Goal: Use online tool/utility: Utilize a website feature to perform a specific function

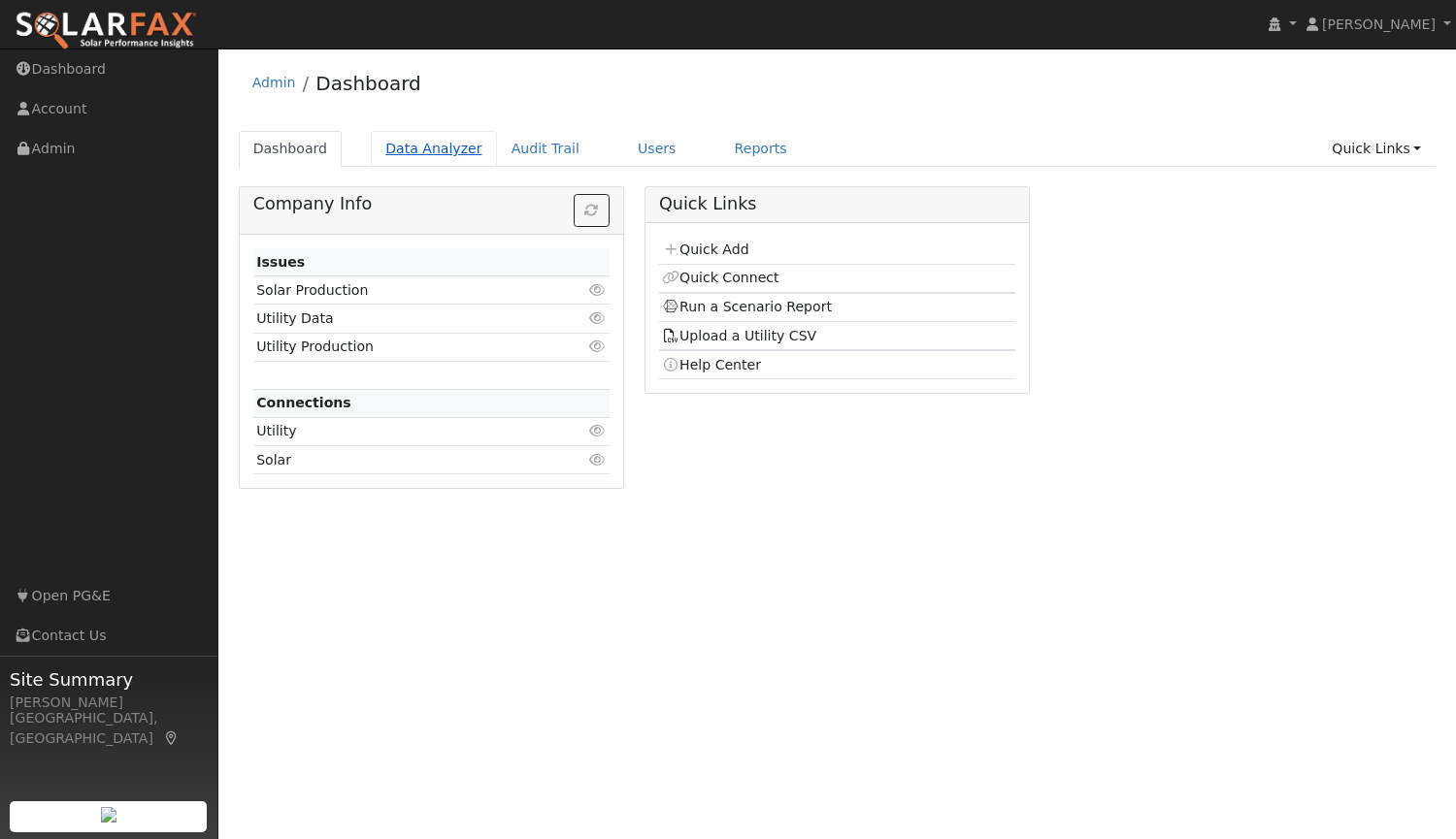
click at [425, 148] on link "Data Analyzer" at bounding box center [434, 149] width 126 height 36
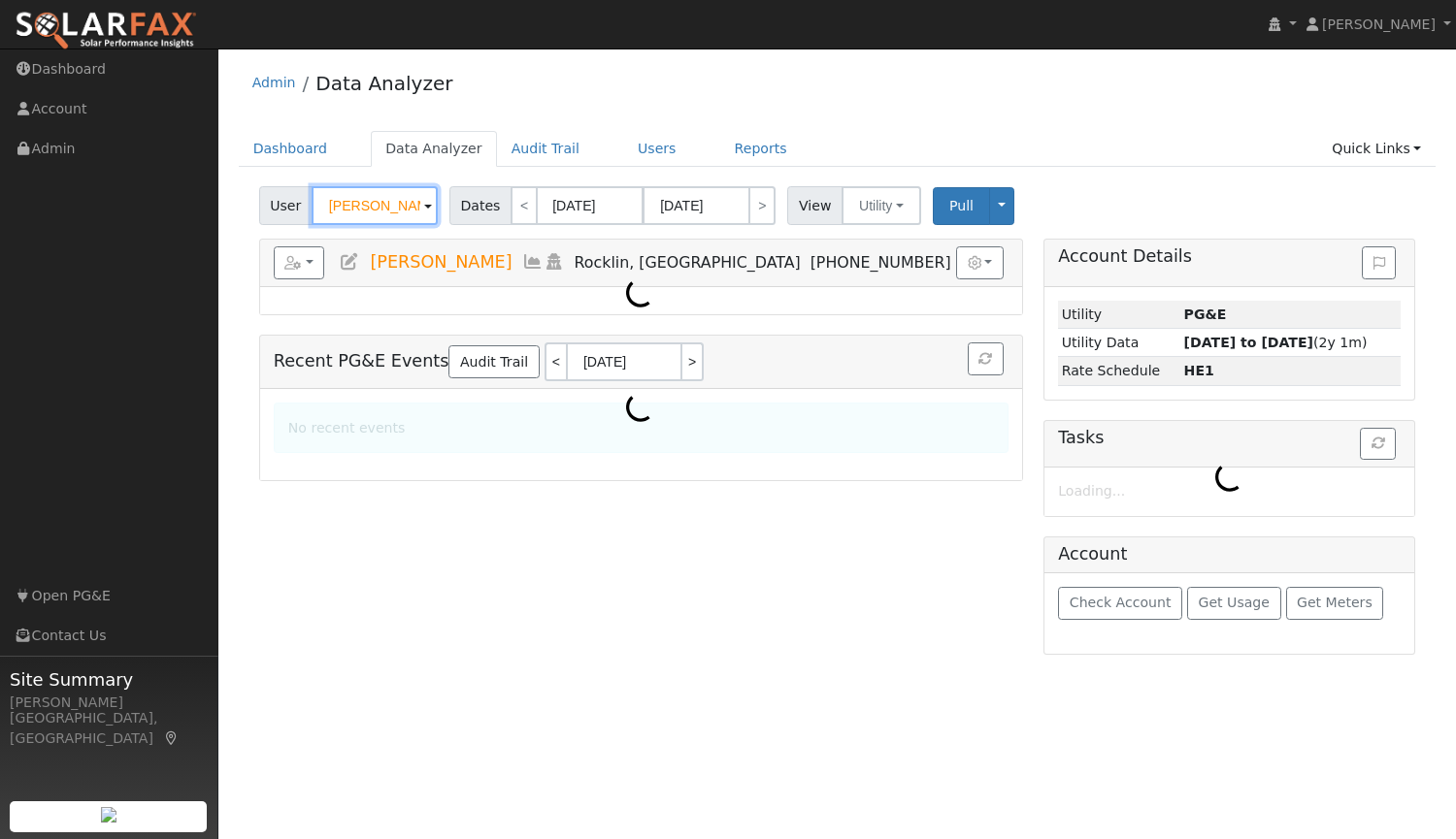
click at [398, 201] on input "Theresa Finch" at bounding box center [374, 206] width 126 height 39
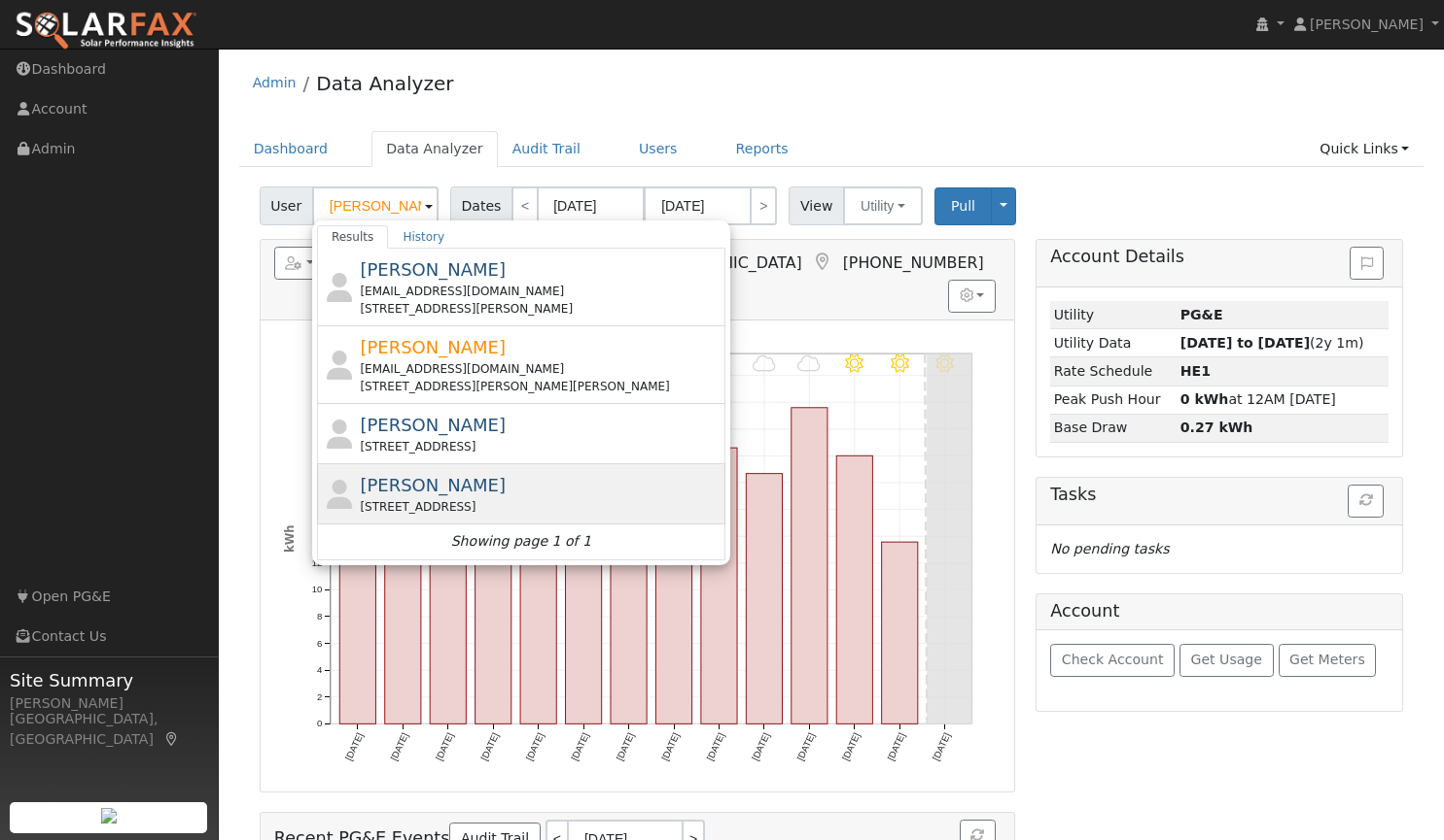
click at [395, 493] on span "[PERSON_NAME]" at bounding box center [433, 485] width 146 height 20
type input "[PERSON_NAME]"
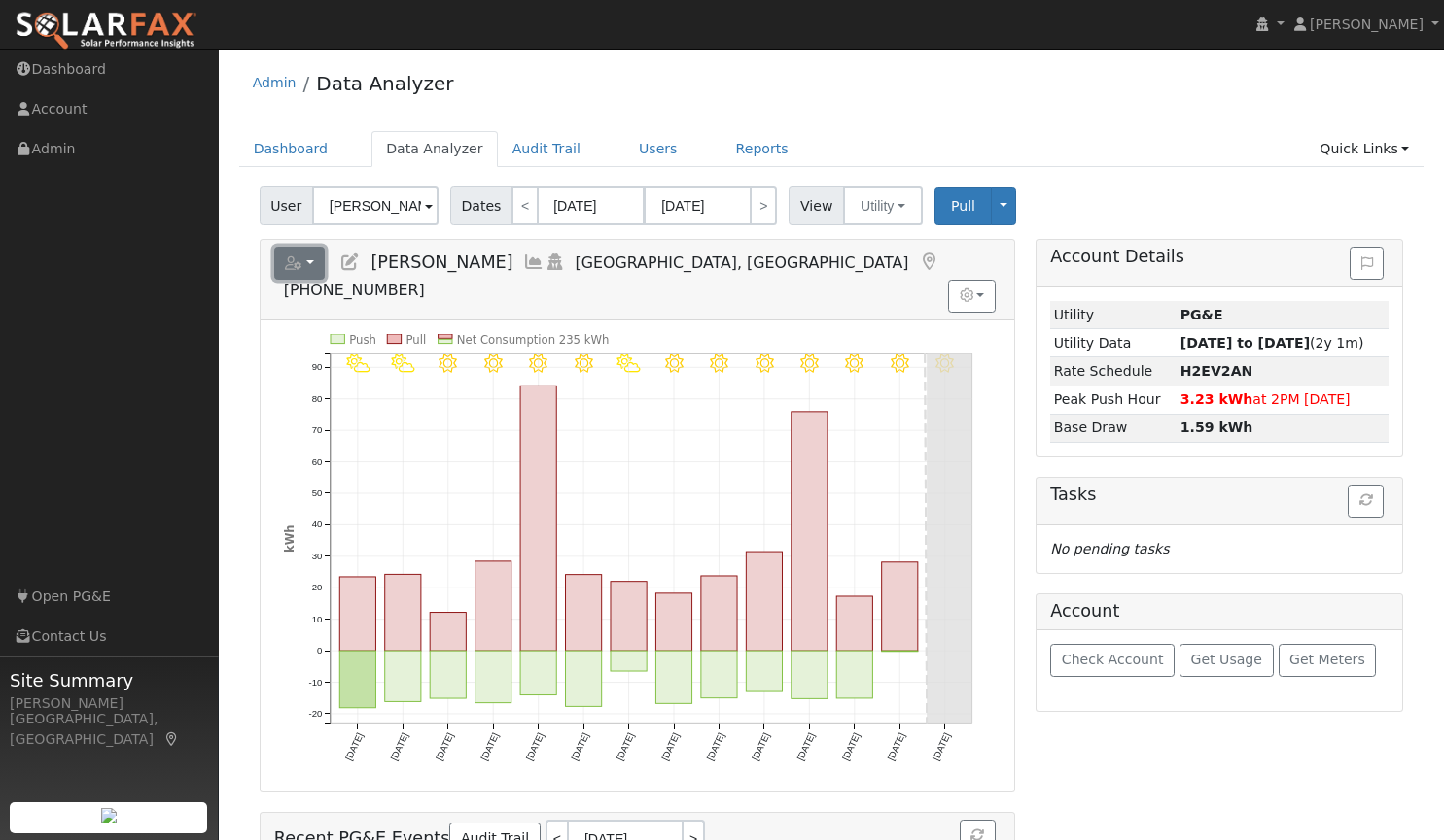
click at [305, 264] on button "button" at bounding box center [300, 263] width 52 height 33
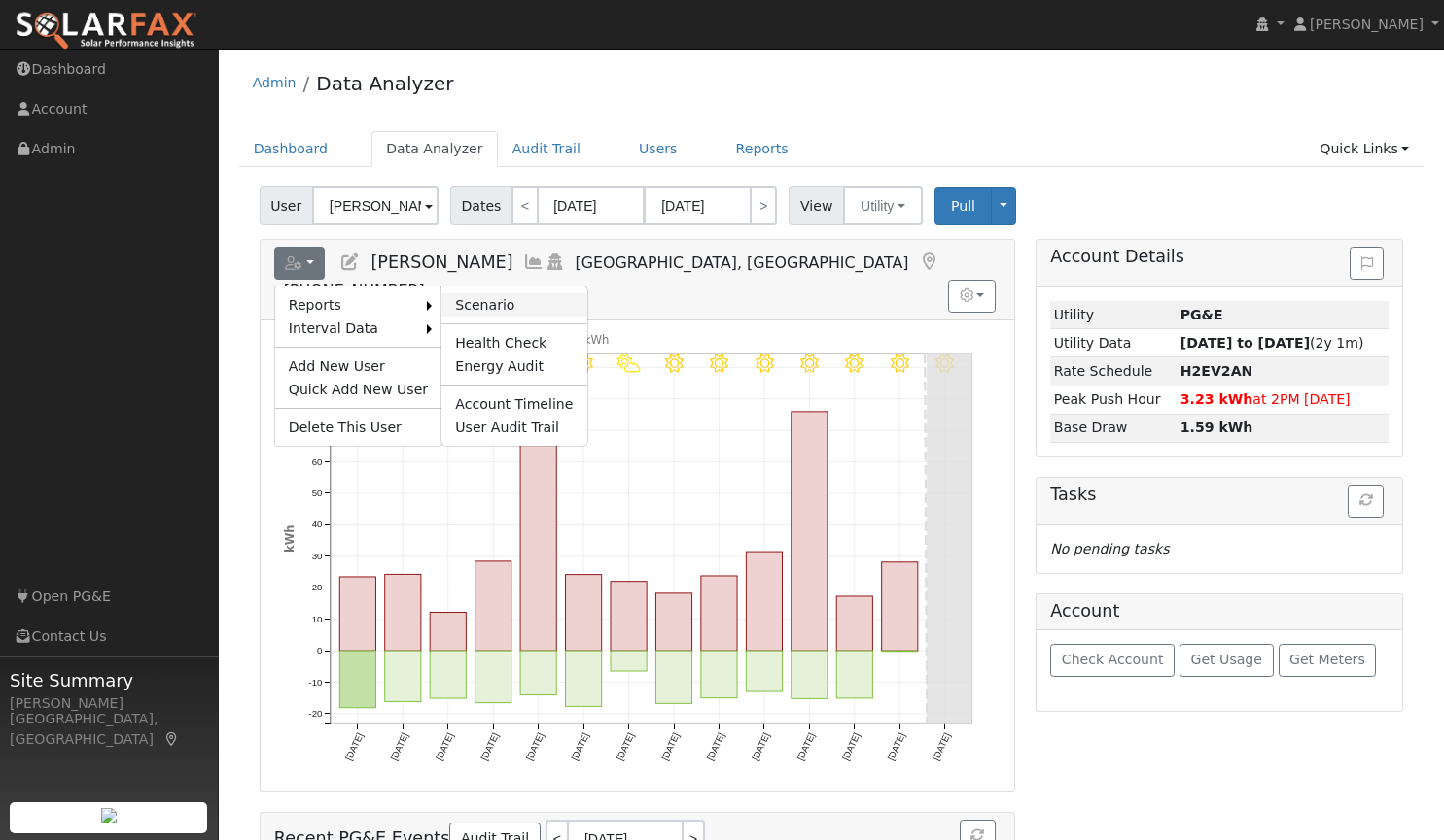
click at [473, 301] on link "Scenario" at bounding box center [514, 305] width 145 height 23
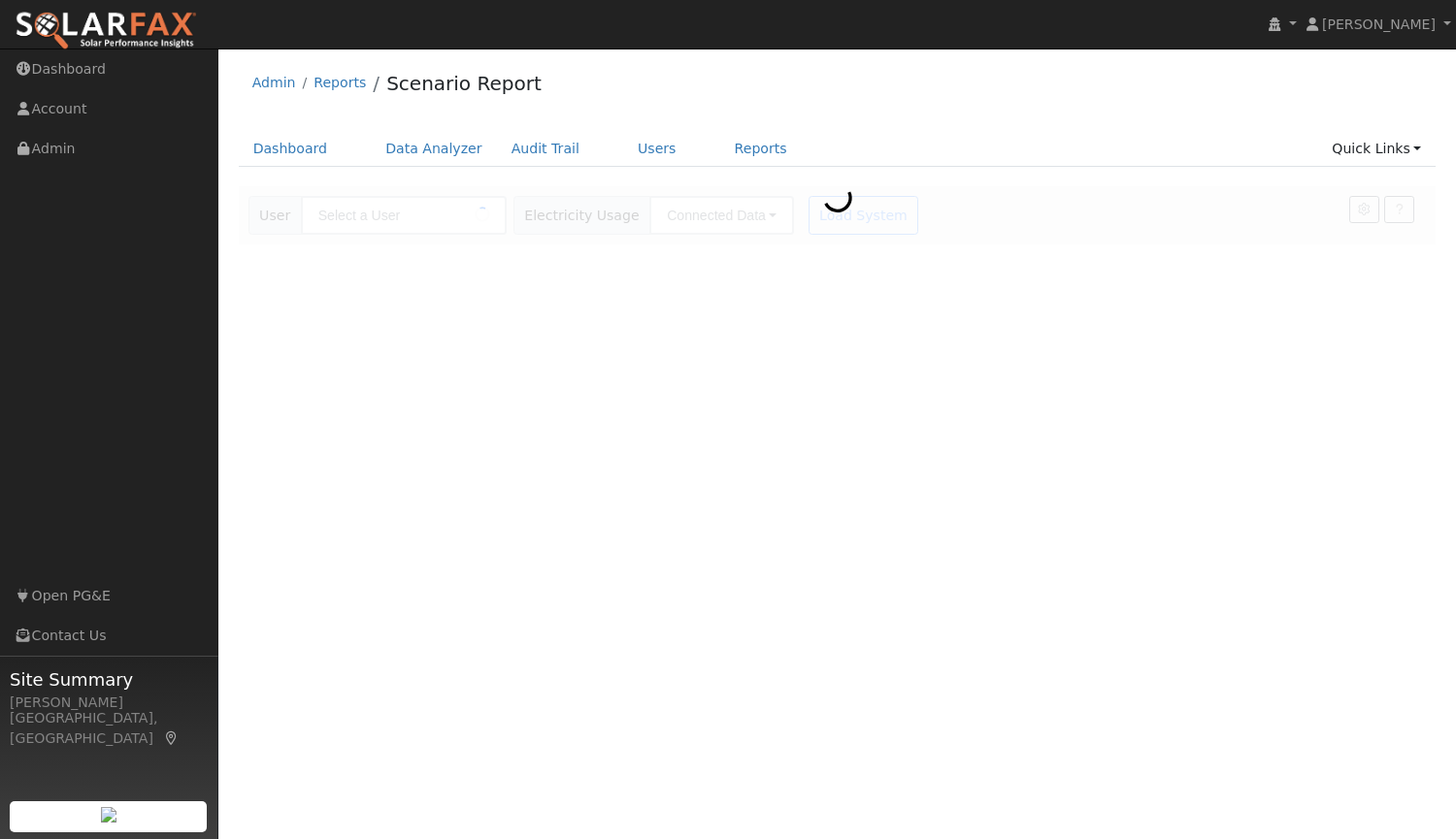
type input "[PERSON_NAME]"
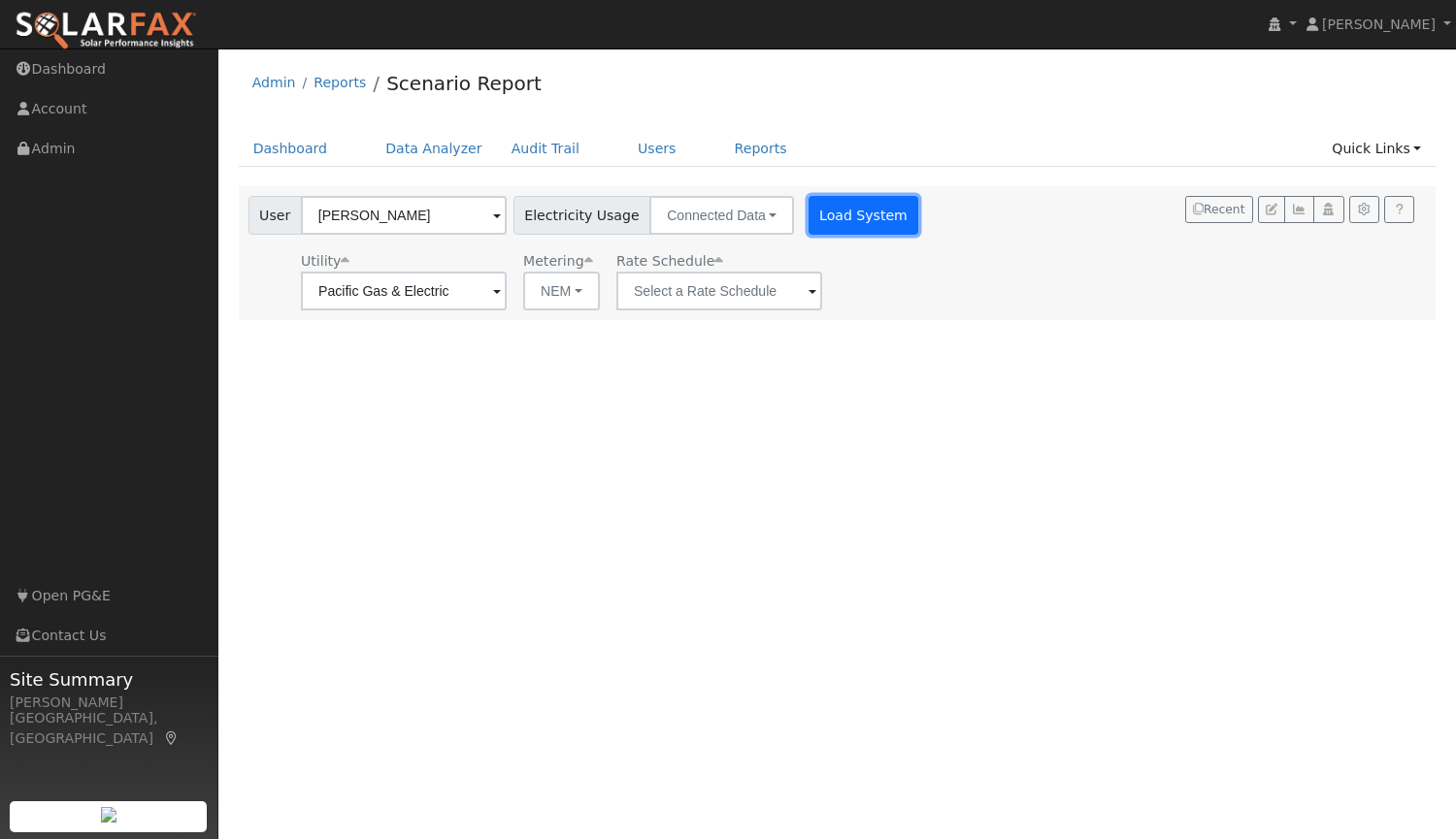
click at [841, 218] on button "Load System" at bounding box center [863, 214] width 111 height 39
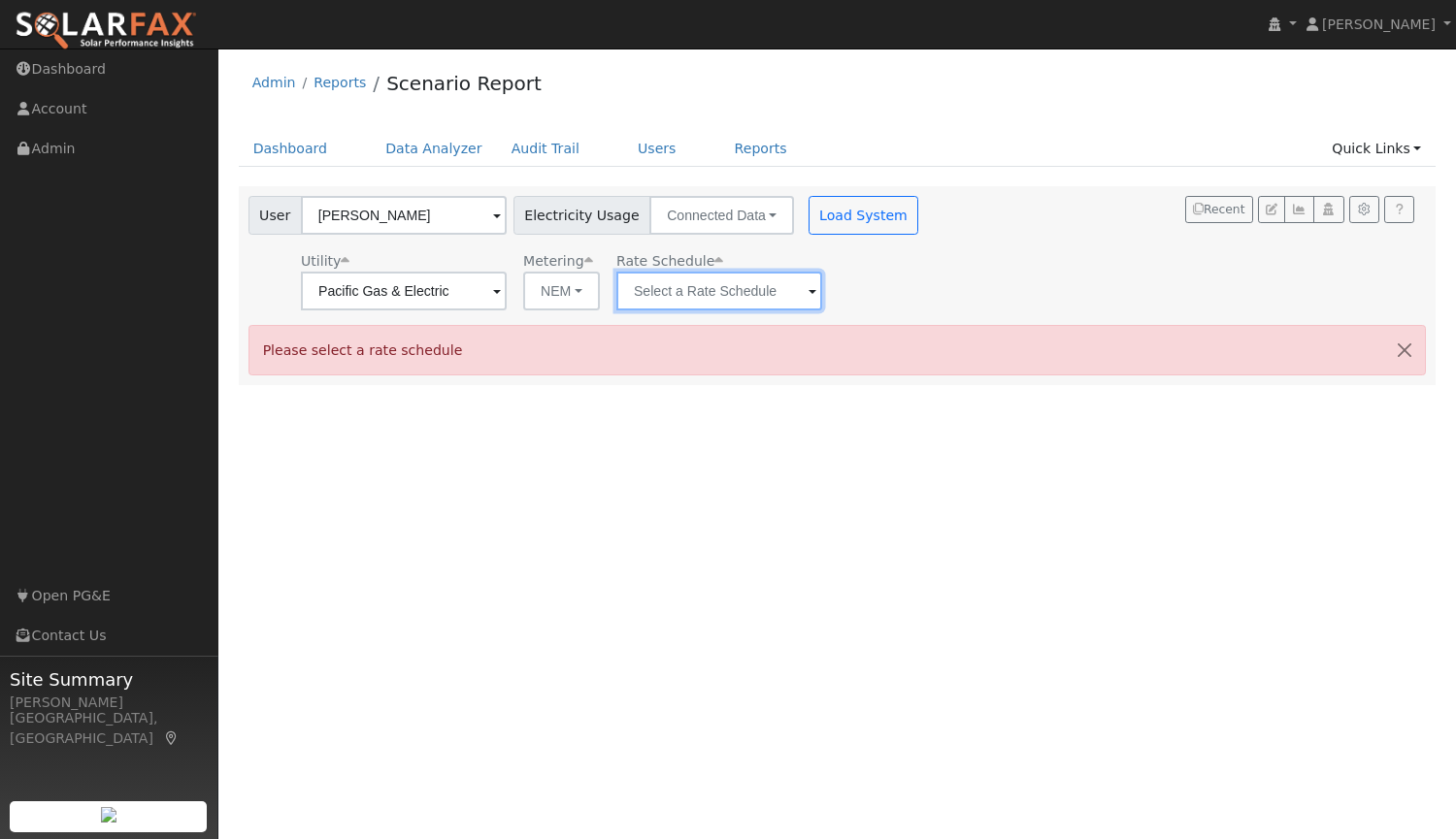
click at [782, 292] on input "text" at bounding box center [720, 290] width 206 height 39
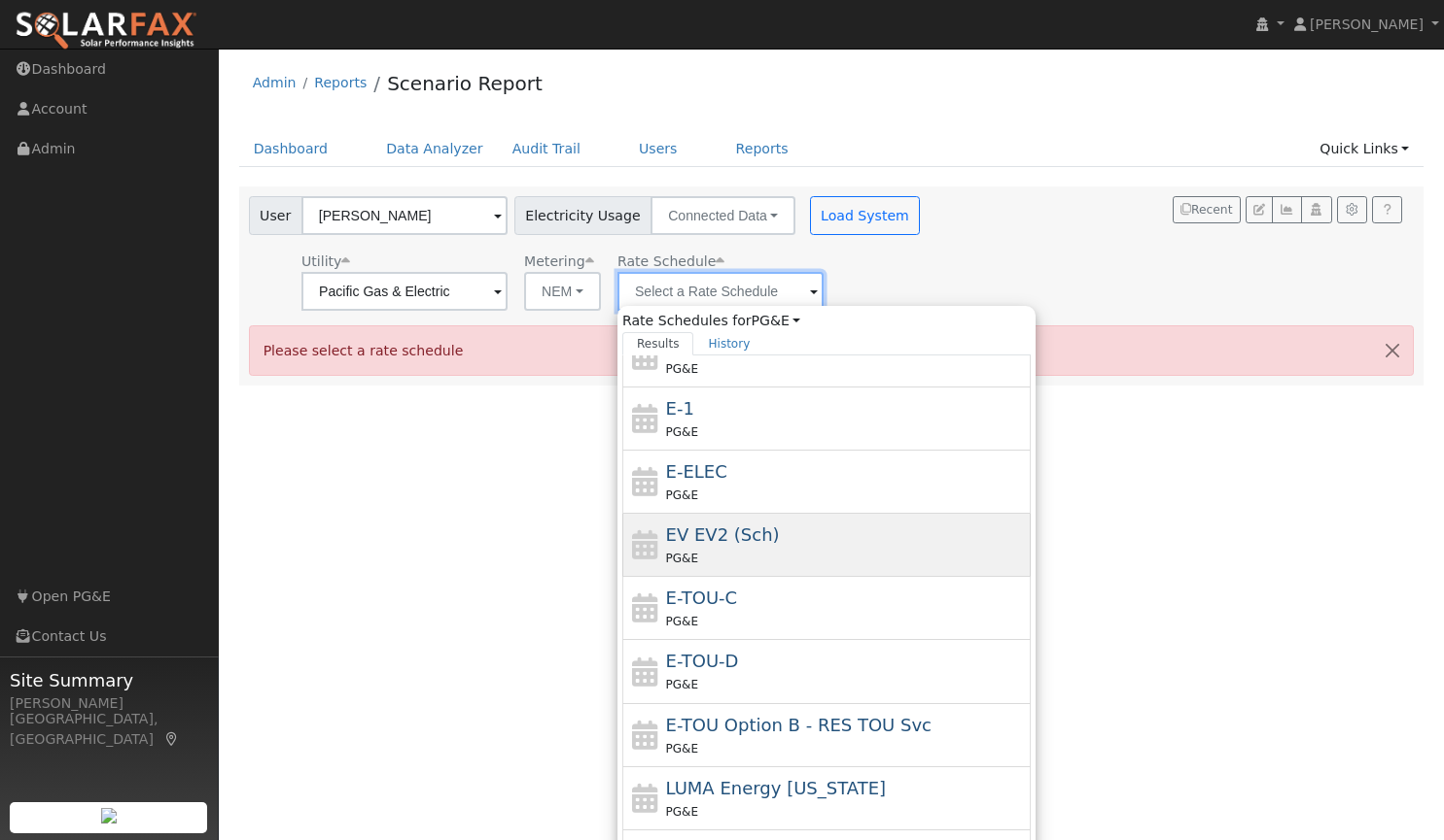
scroll to position [339, 0]
click at [833, 552] on div "PG&E" at bounding box center [845, 558] width 361 height 20
type input "EV EV2 (Sch)"
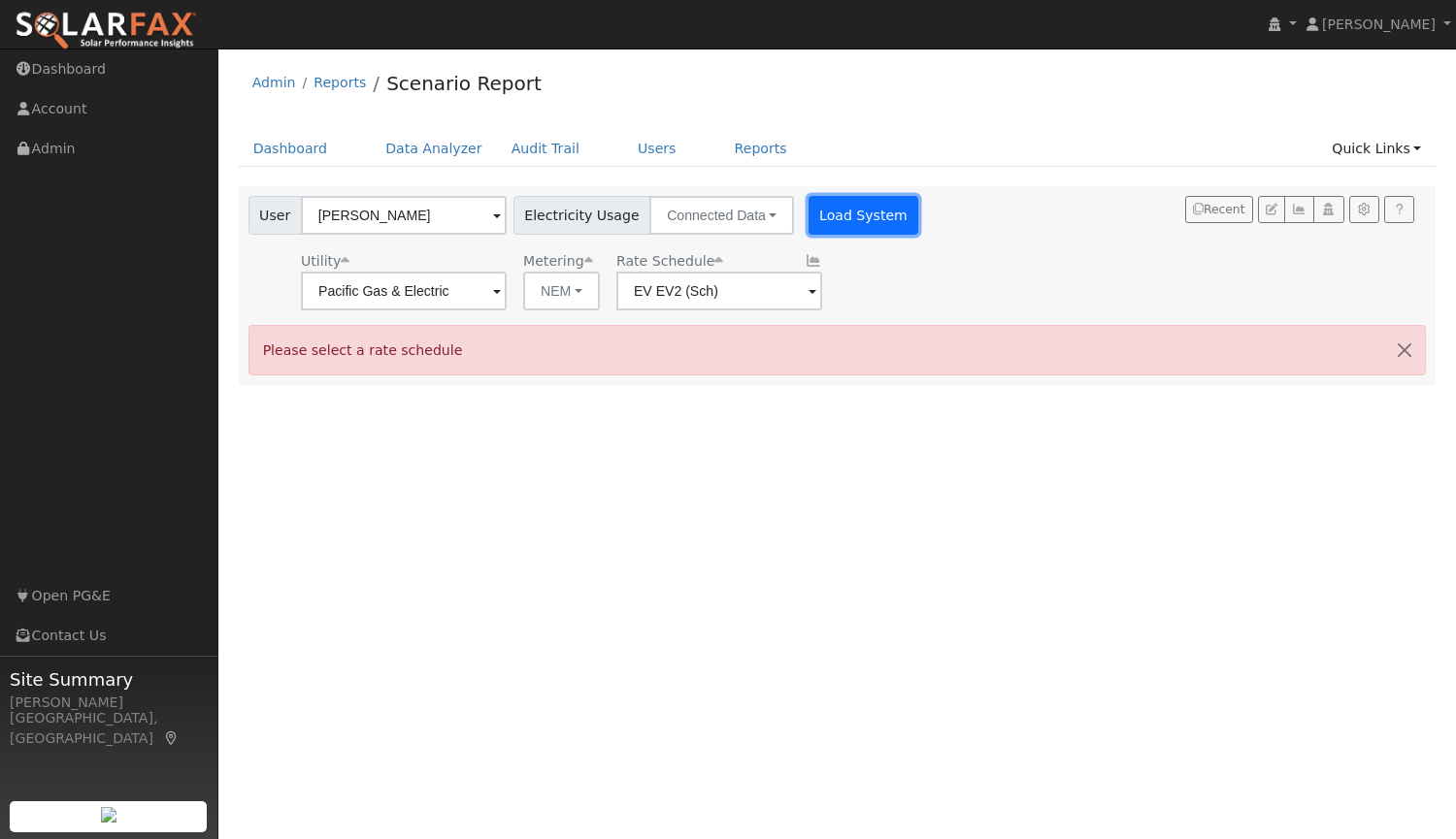
click at [831, 210] on button "Load System" at bounding box center [863, 214] width 111 height 39
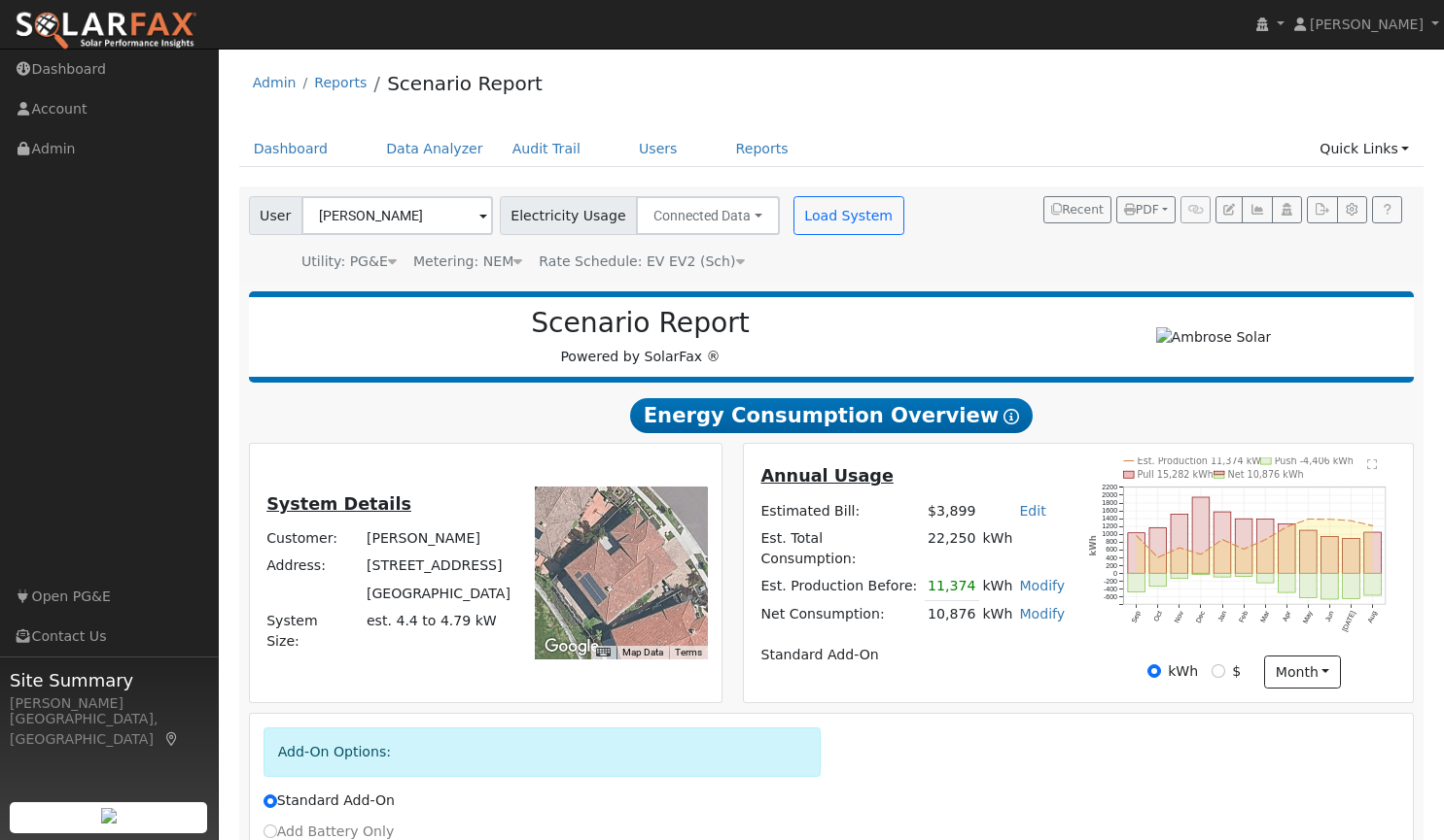
scroll to position [198, 0]
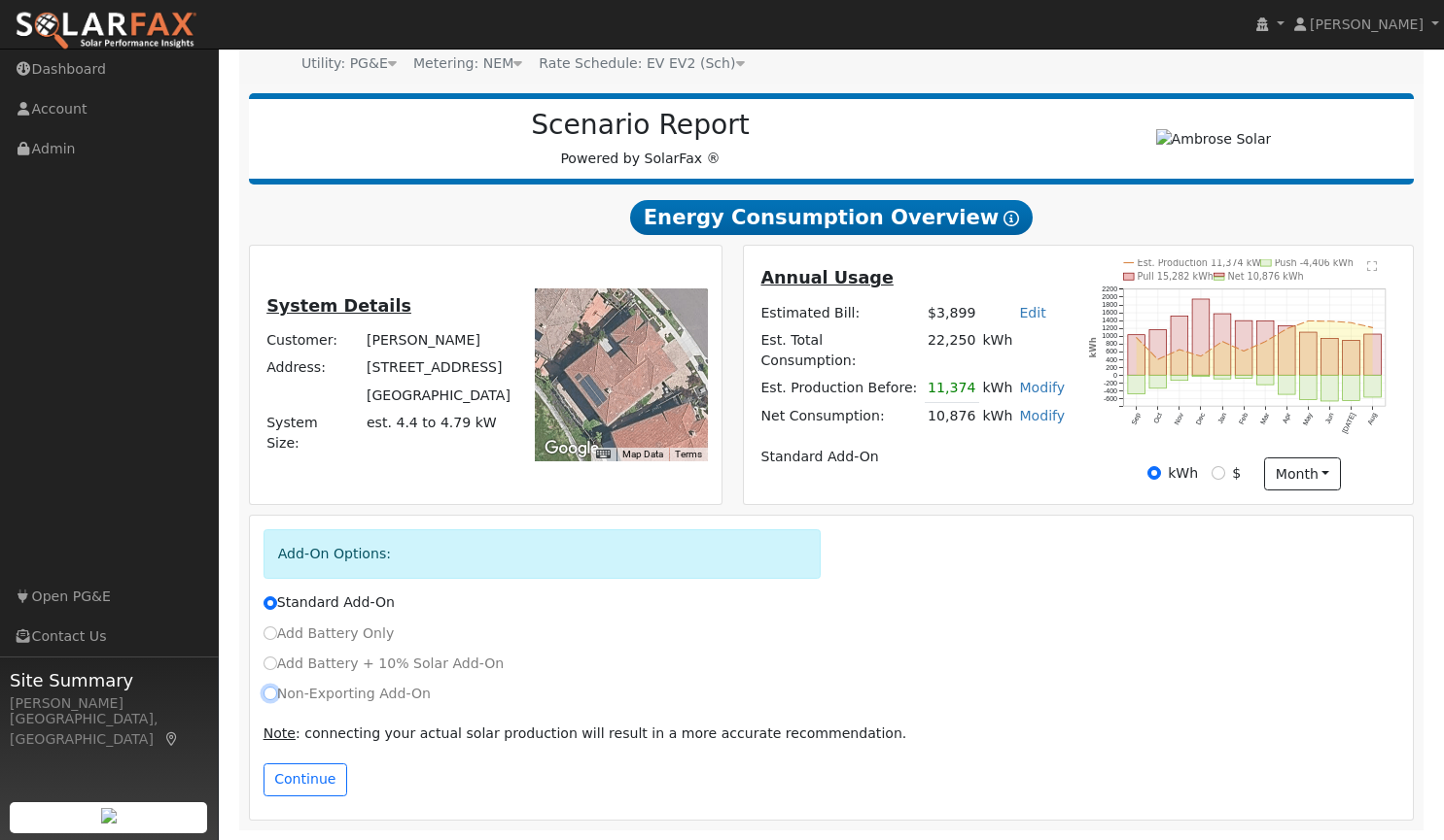
click at [271, 695] on input "Non-Exporting Add-On" at bounding box center [271, 694] width 14 height 14
radio input "true"
radio input "false"
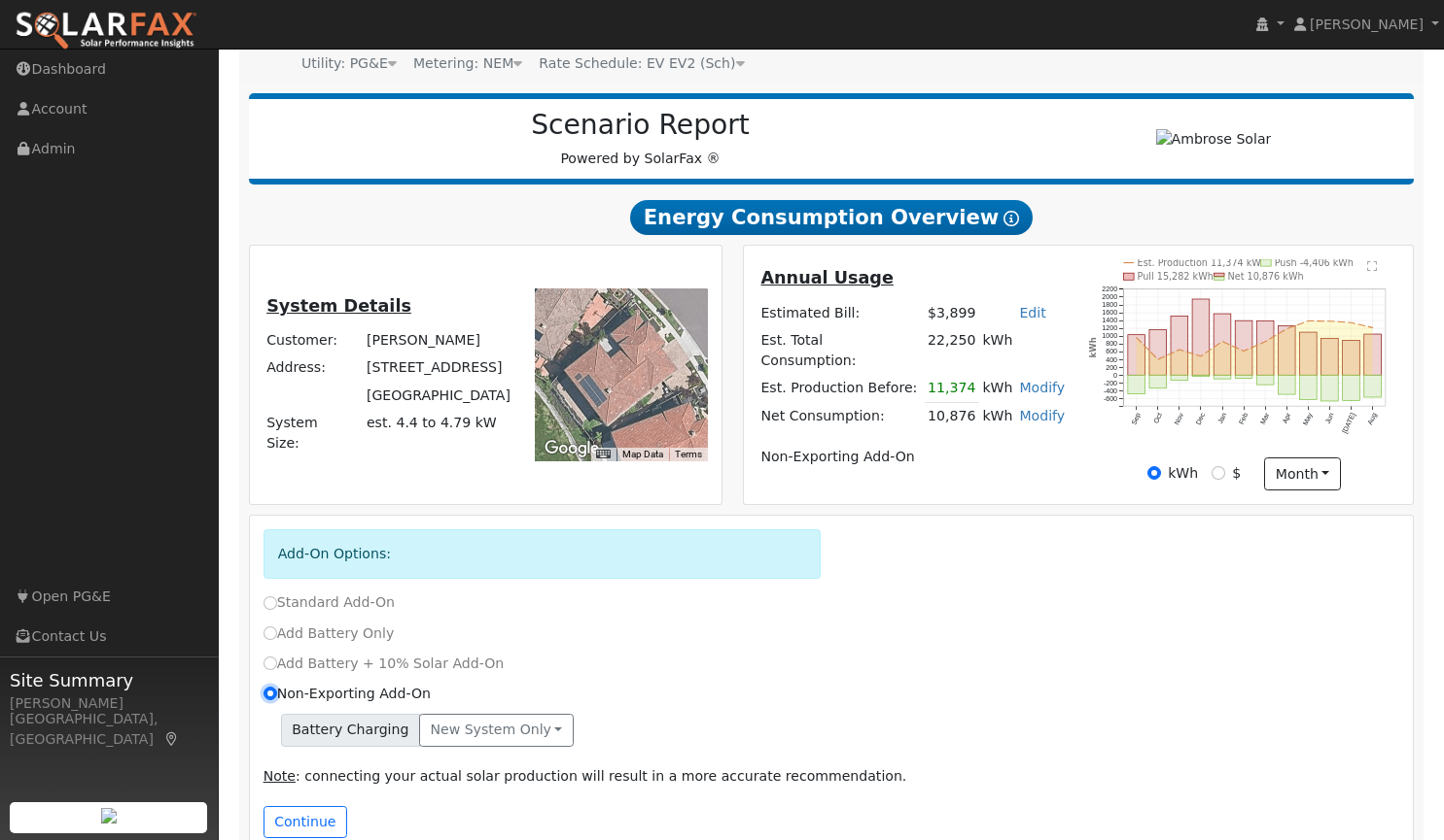
scroll to position [241, 0]
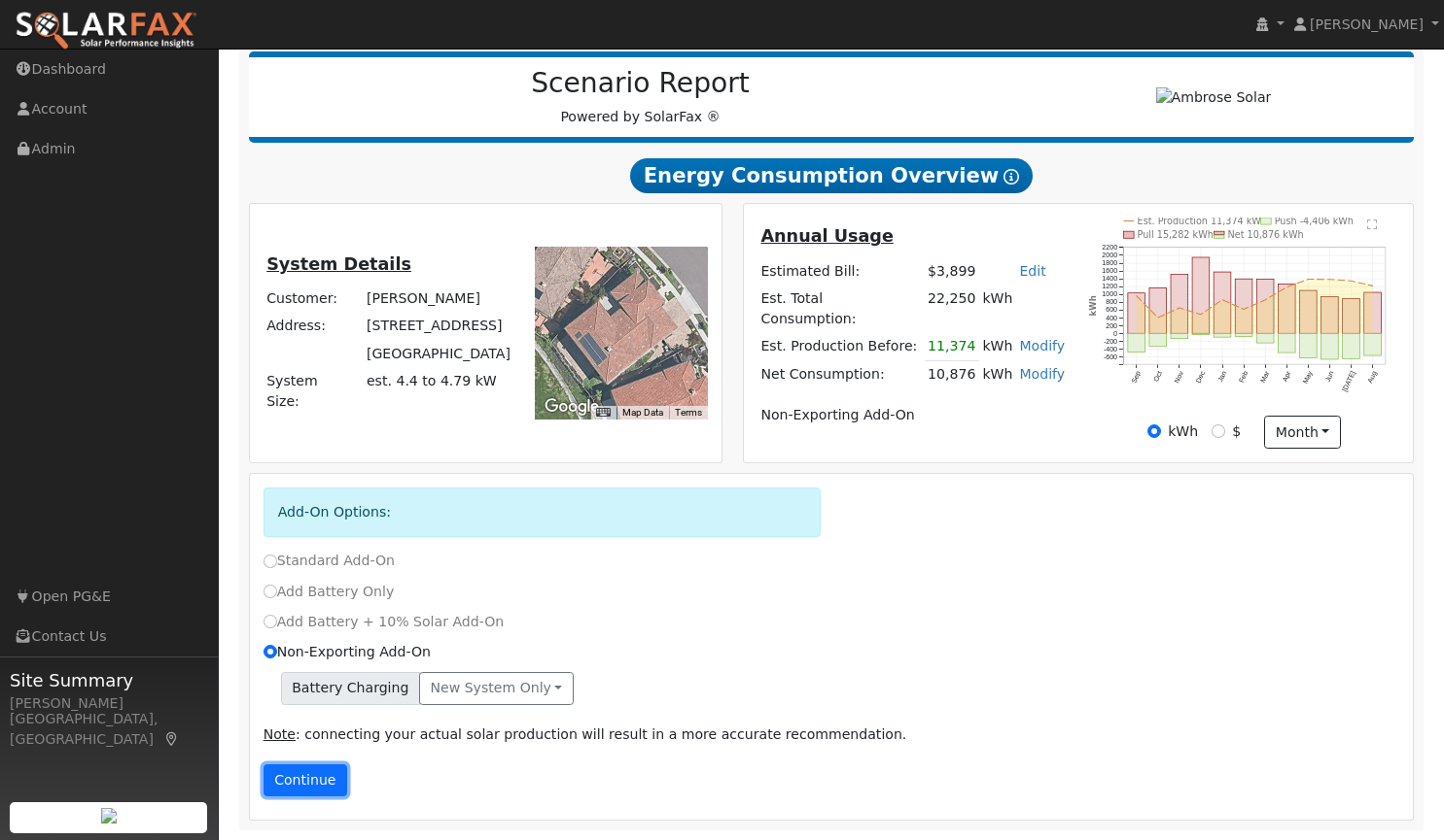
click at [321, 786] on button "Continue" at bounding box center [306, 781] width 84 height 33
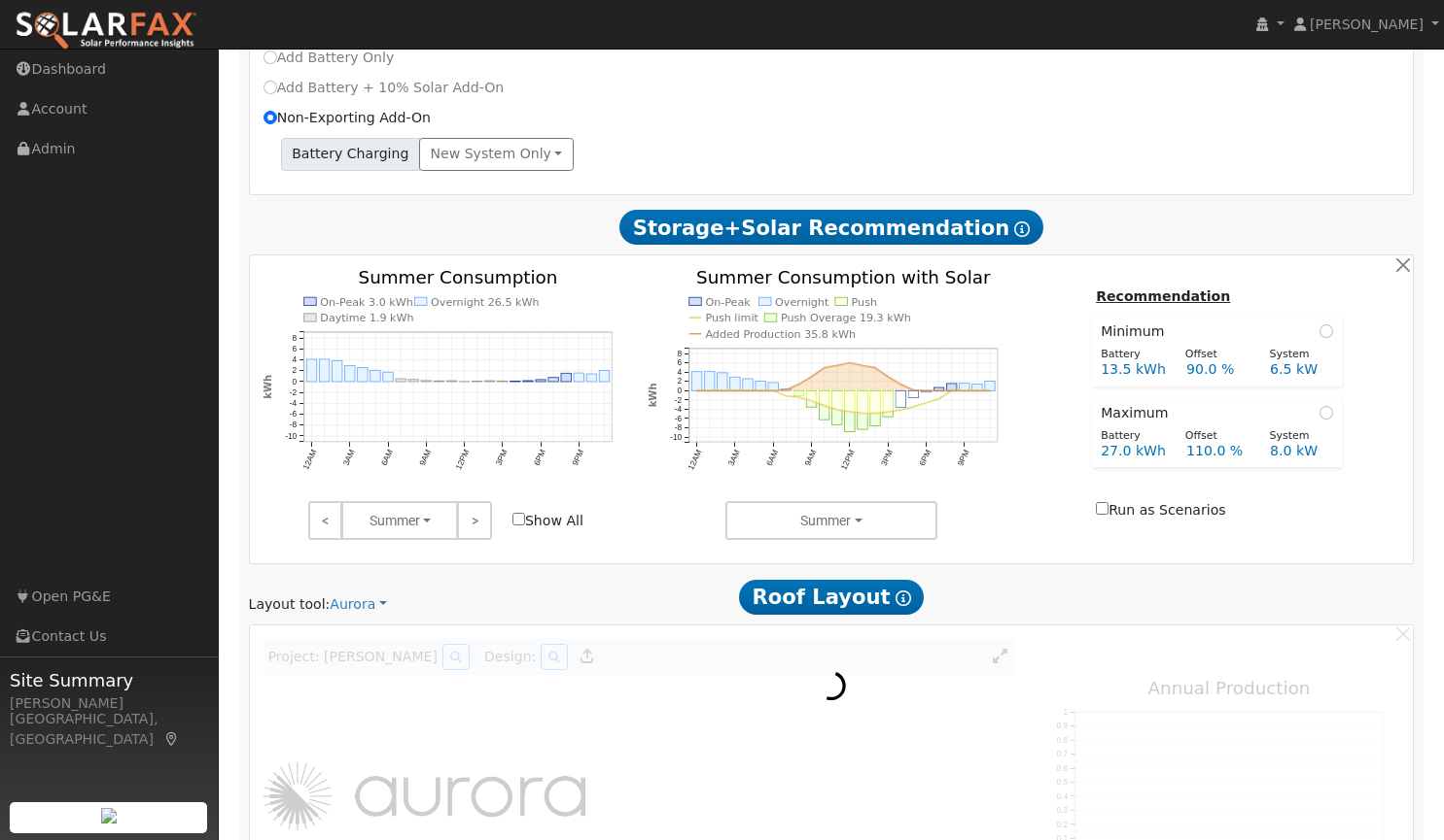
scroll to position [857, 0]
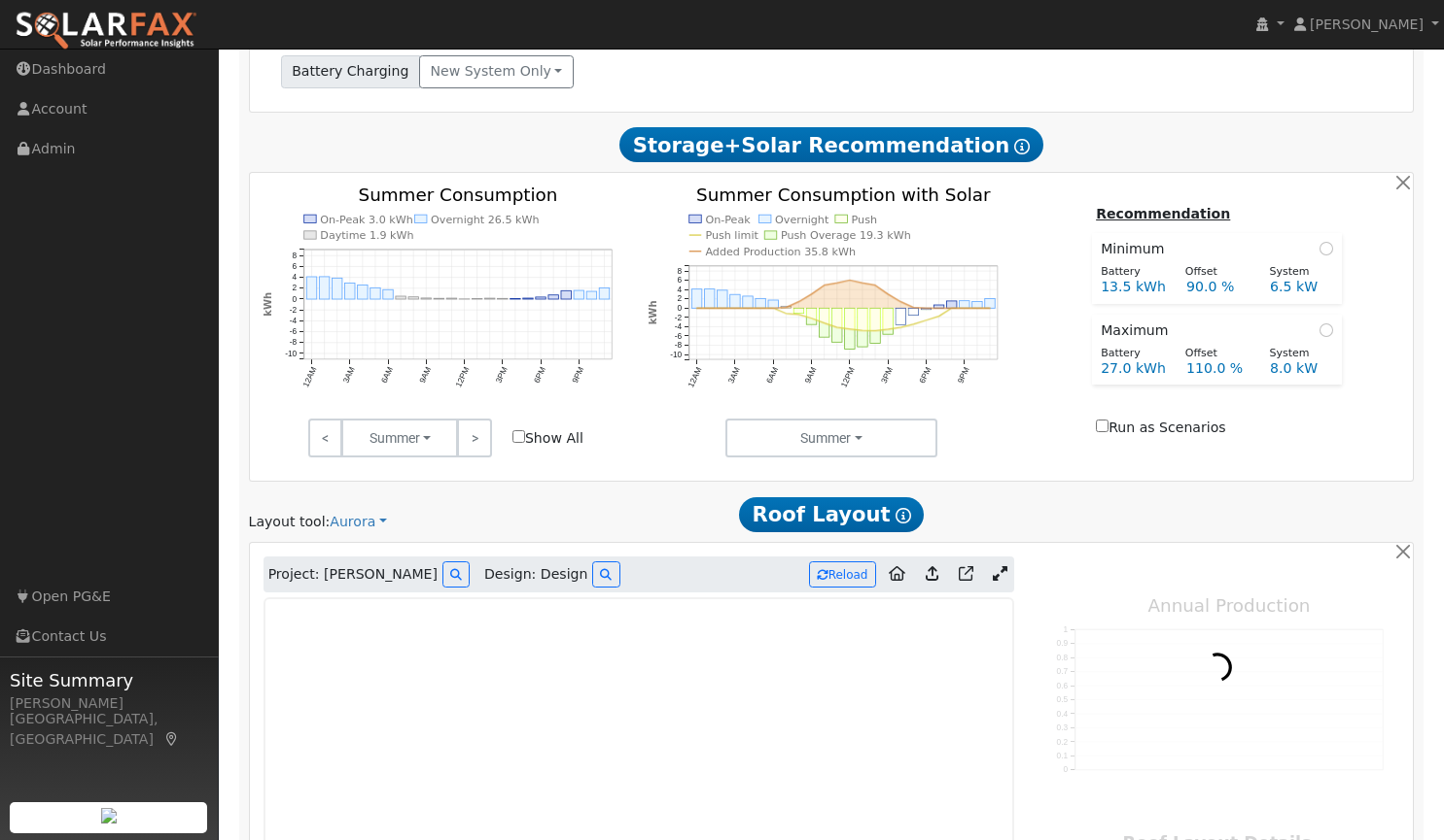
type input "11039"
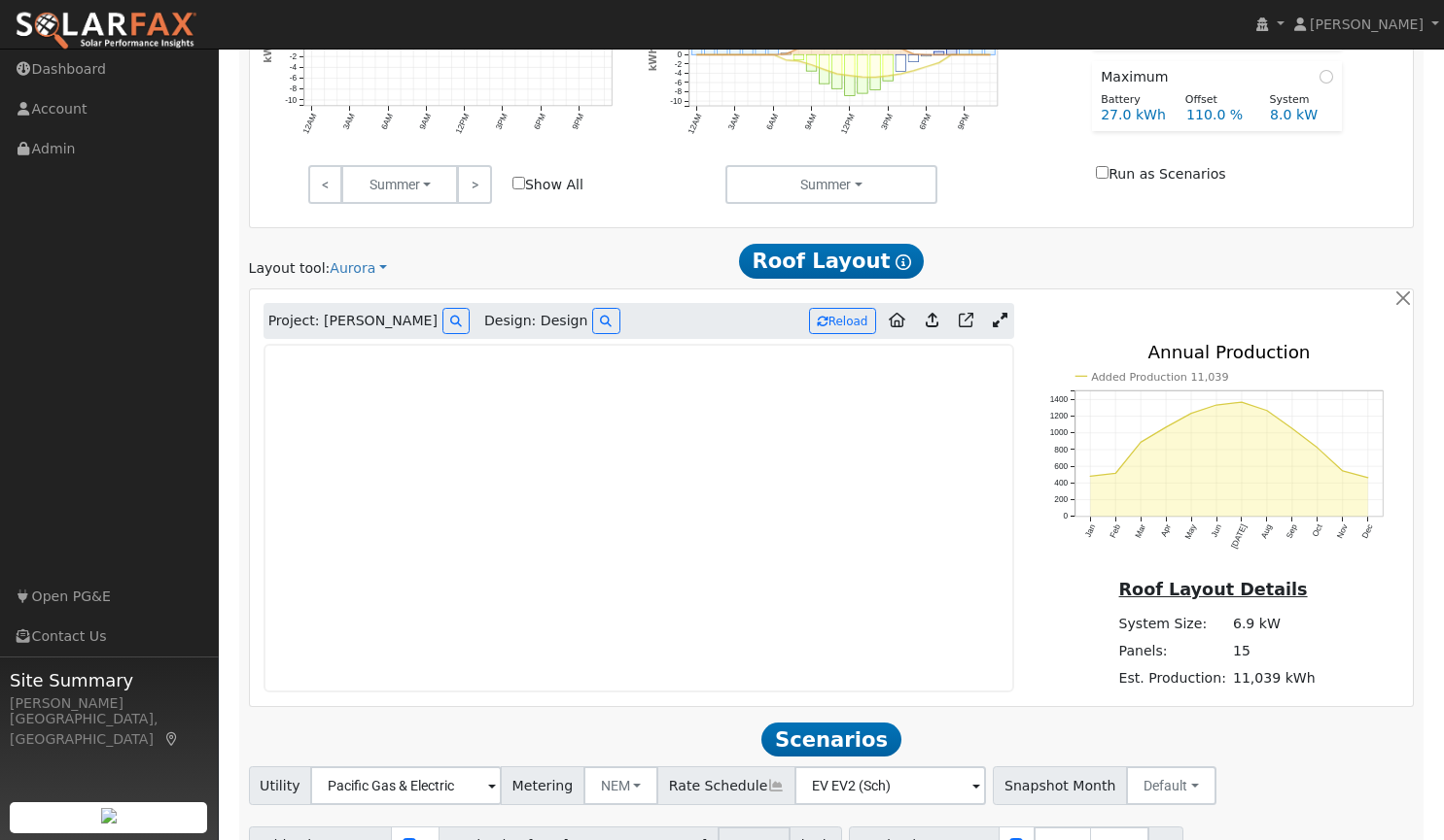
scroll to position [1114, 0]
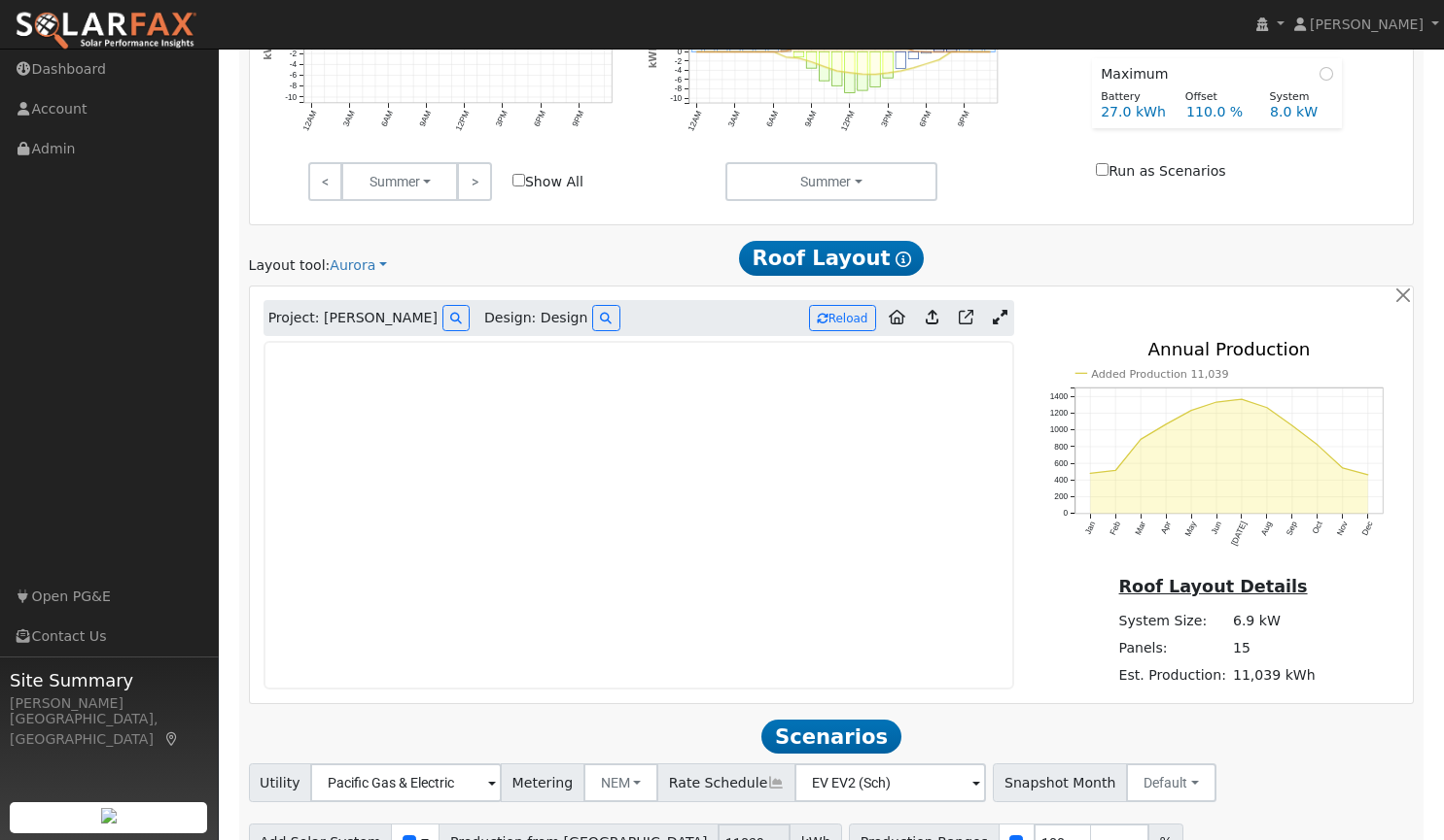
click at [1220, 249] on div at bounding box center [1226, 258] width 396 height 36
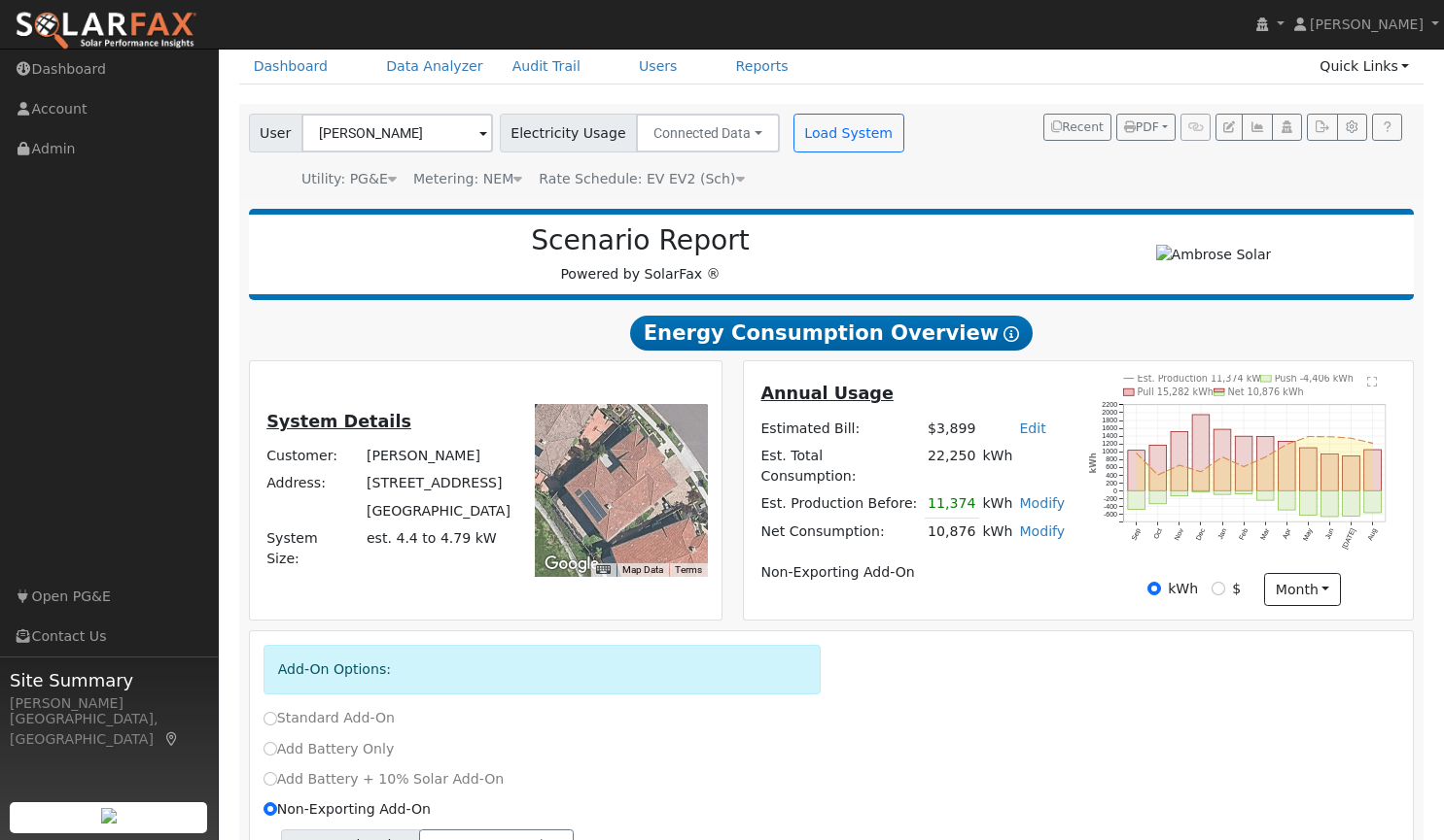
scroll to position [0, 0]
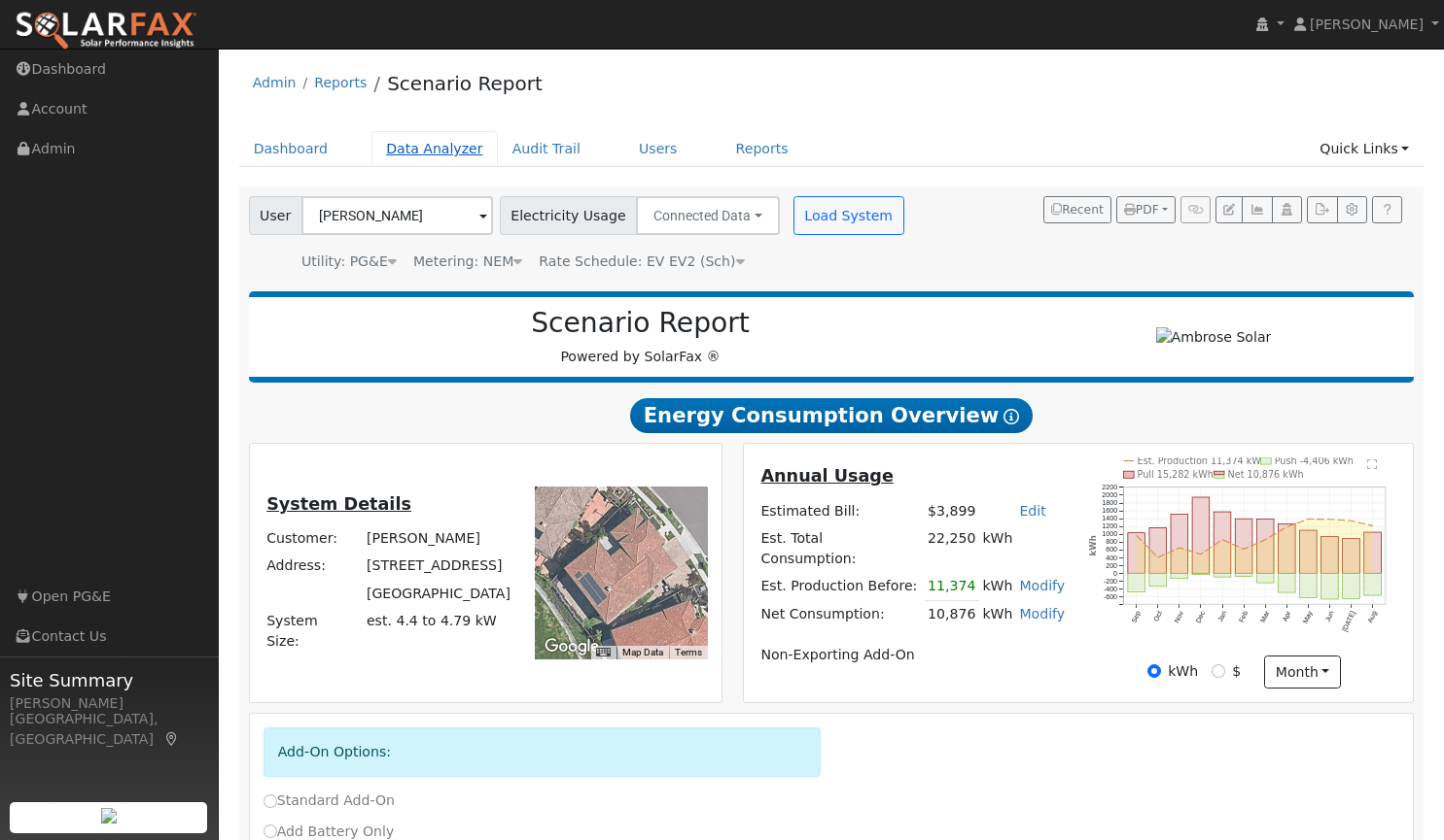
click at [413, 153] on link "Data Analyzer" at bounding box center [435, 149] width 126 height 36
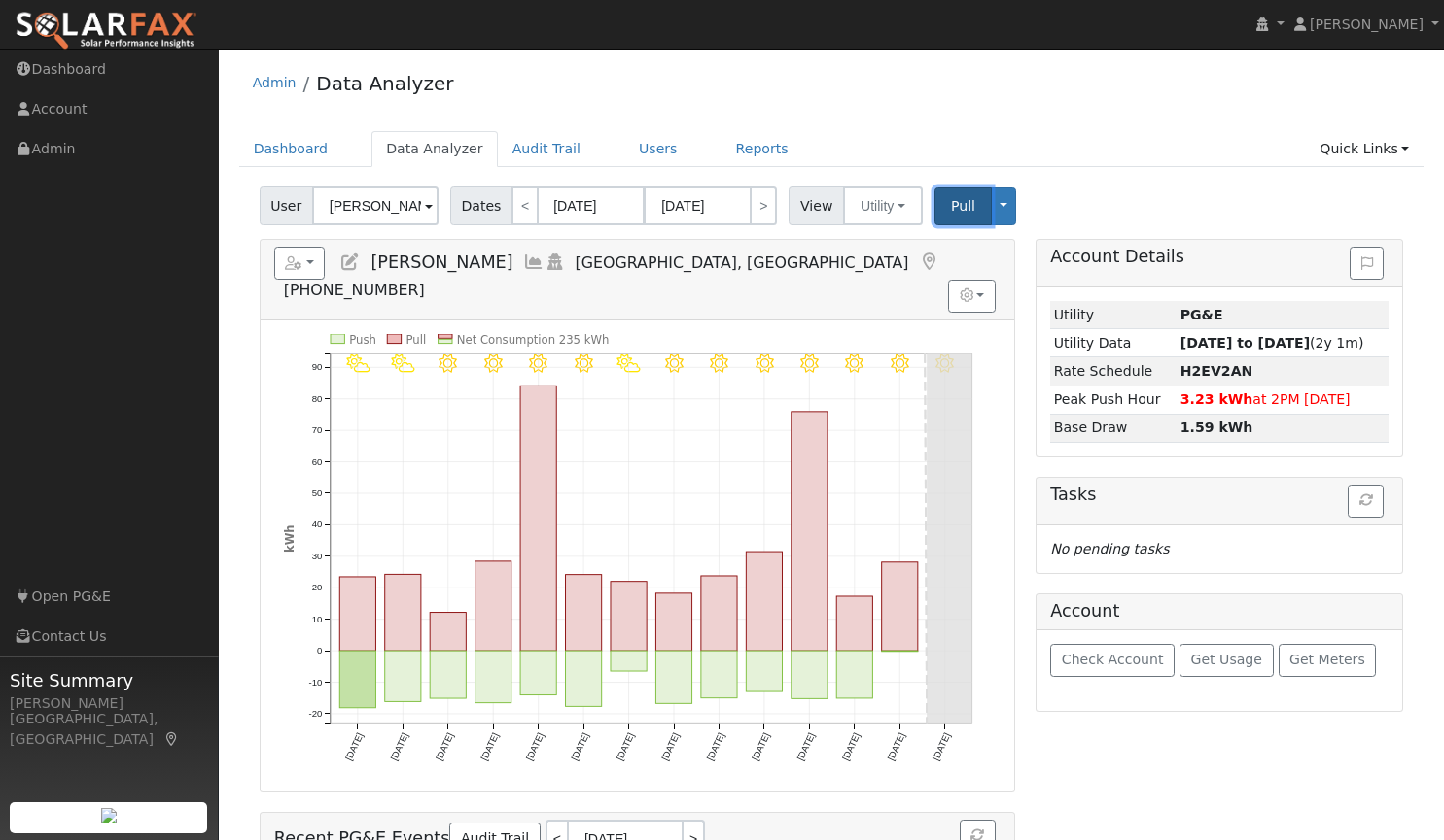
click at [945, 195] on button "Pull" at bounding box center [962, 207] width 57 height 38
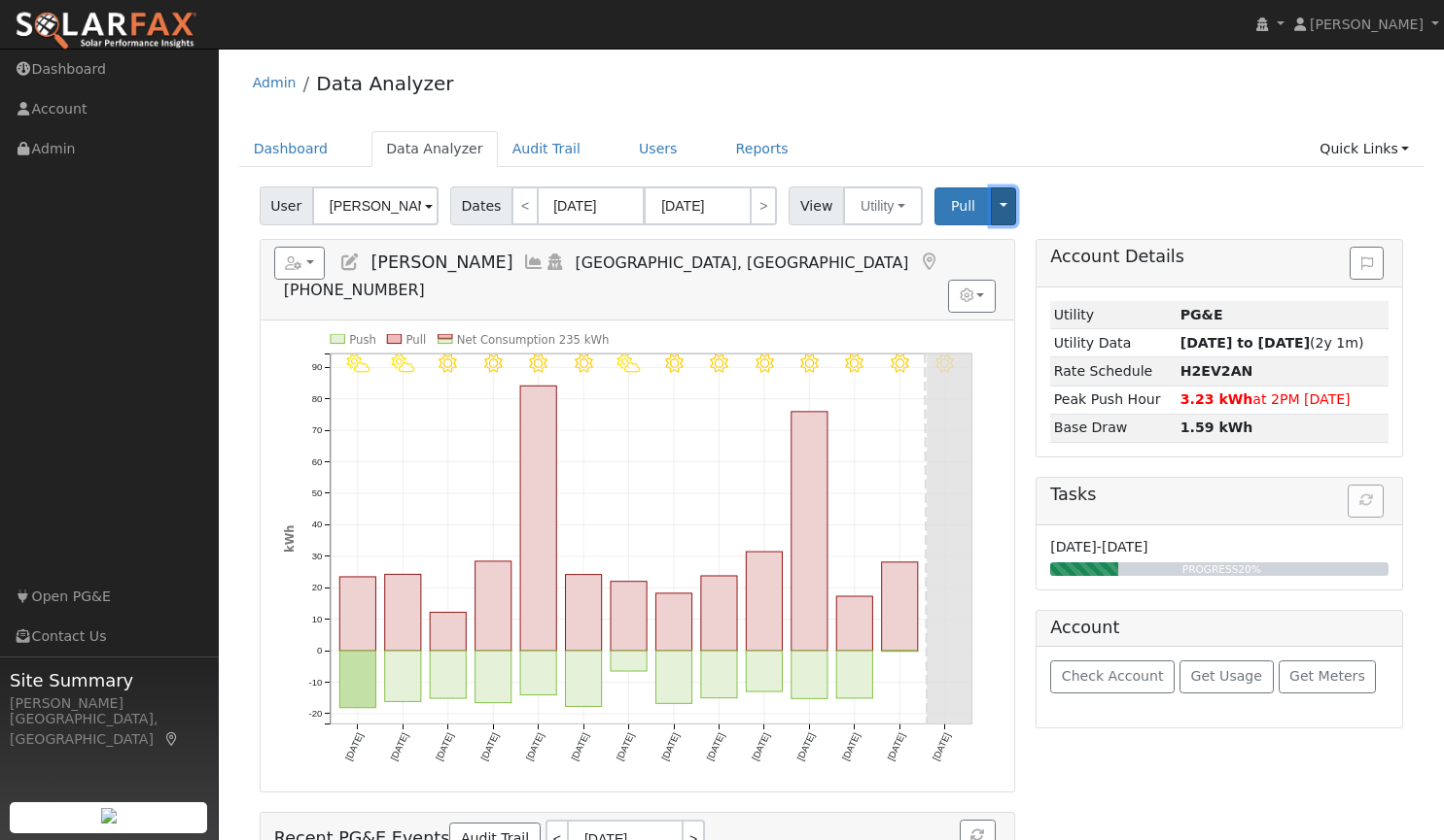
click at [991, 210] on button "Toggle Dropdown" at bounding box center [1002, 207] width 25 height 38
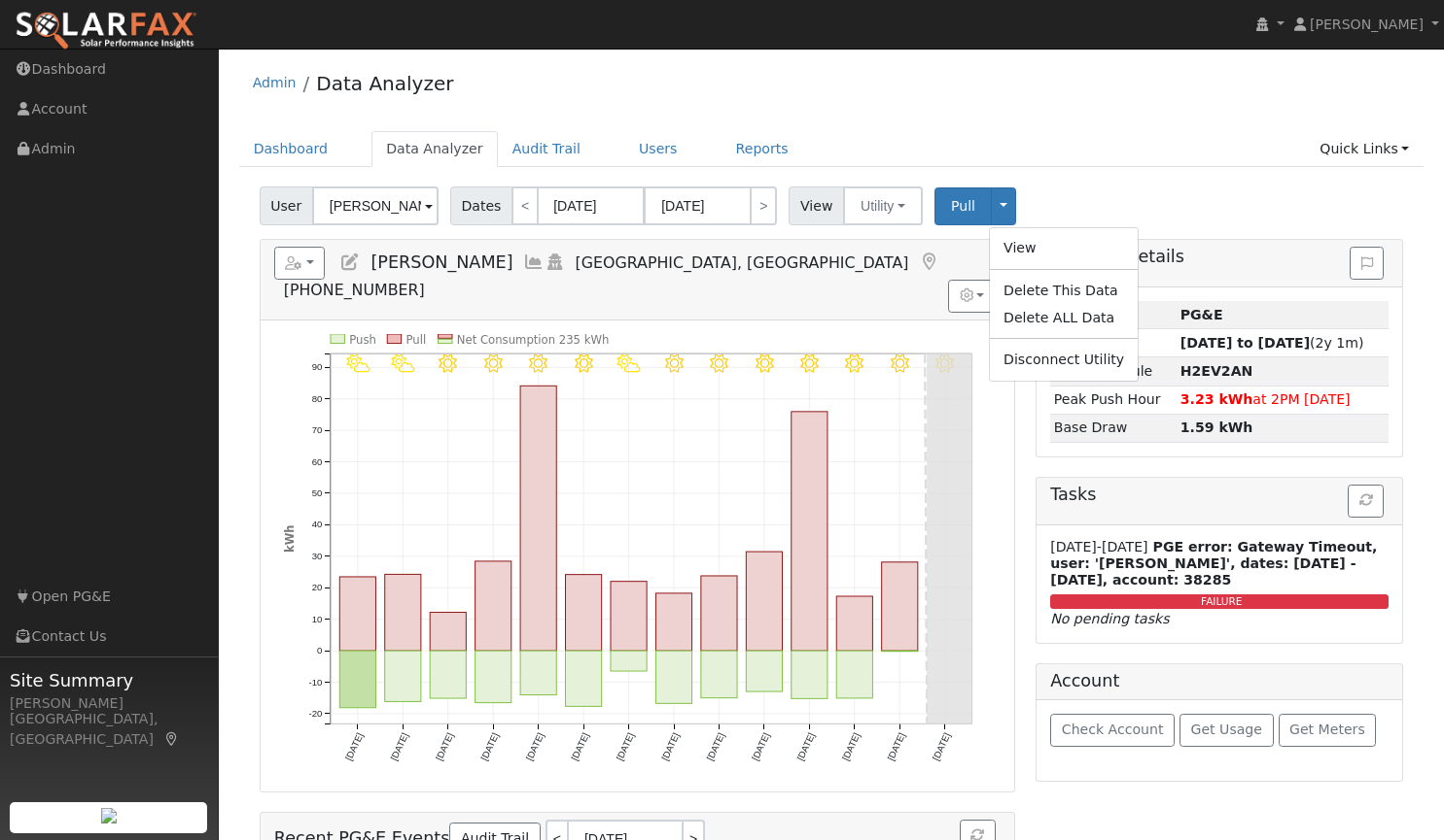
click at [1092, 618] on icon "No pending tasks" at bounding box center [1109, 619] width 119 height 16
click at [311, 265] on button "button" at bounding box center [300, 263] width 52 height 33
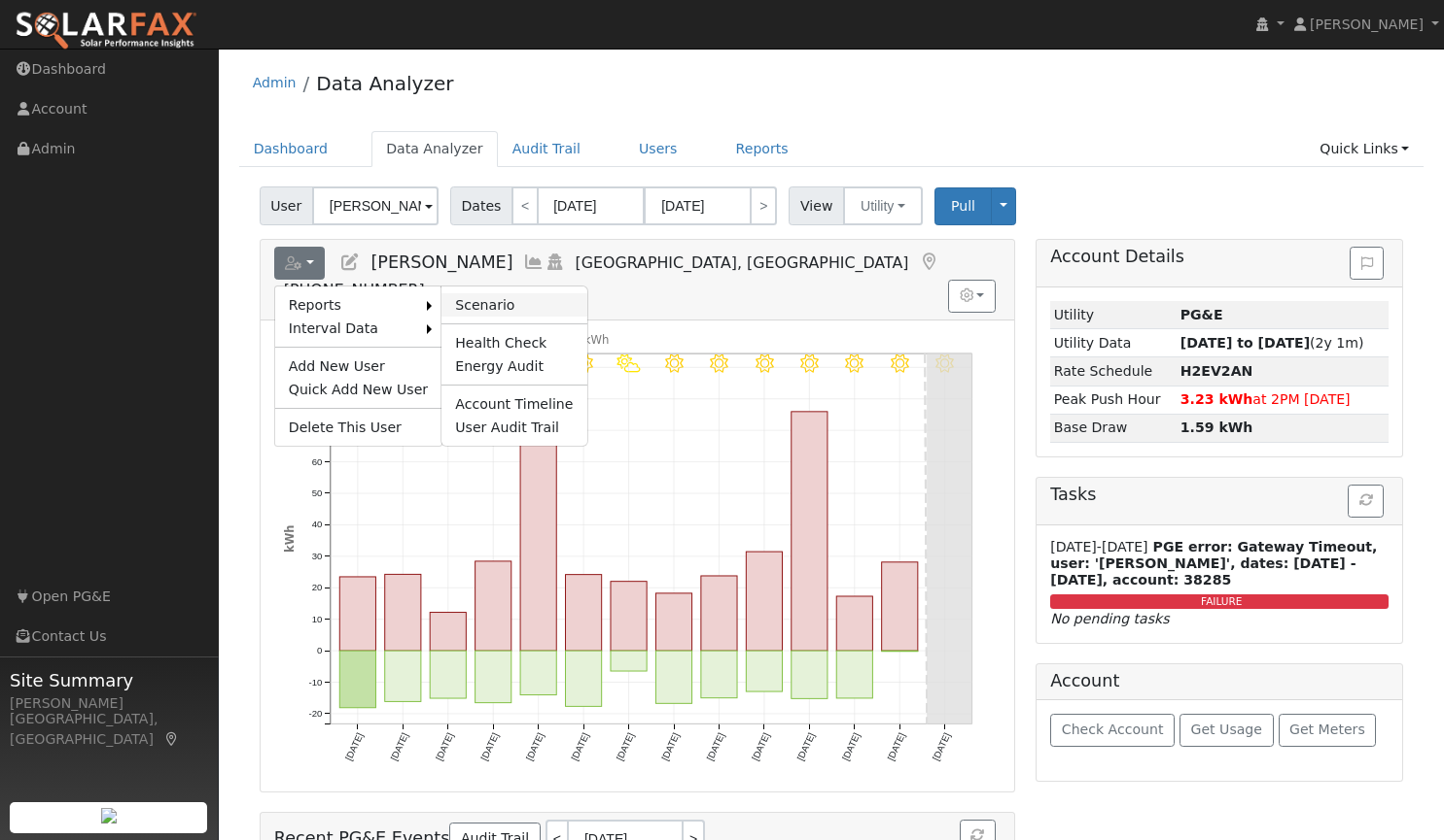
click at [480, 300] on link "Scenario" at bounding box center [514, 305] width 145 height 23
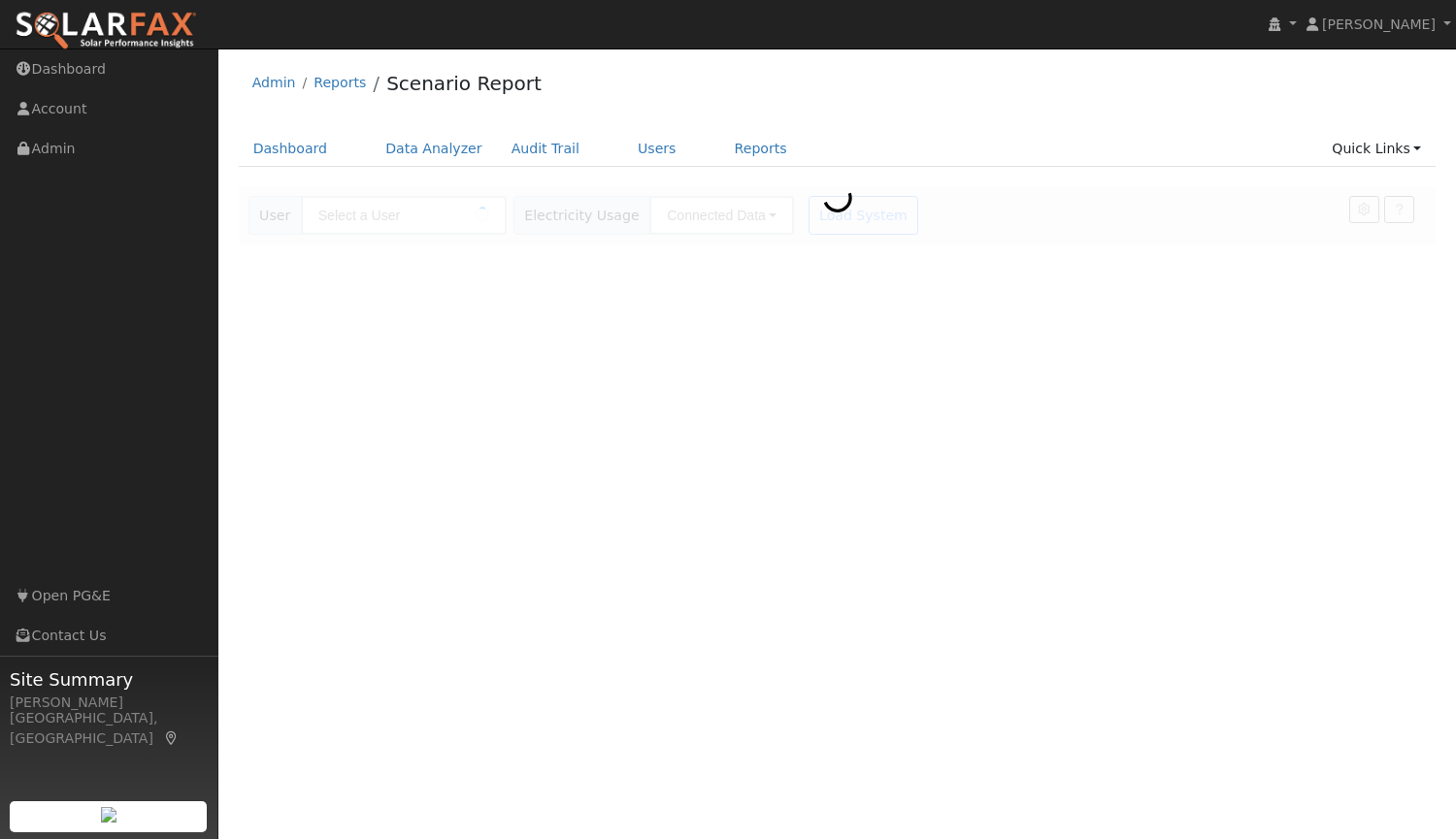
type input "[PERSON_NAME]"
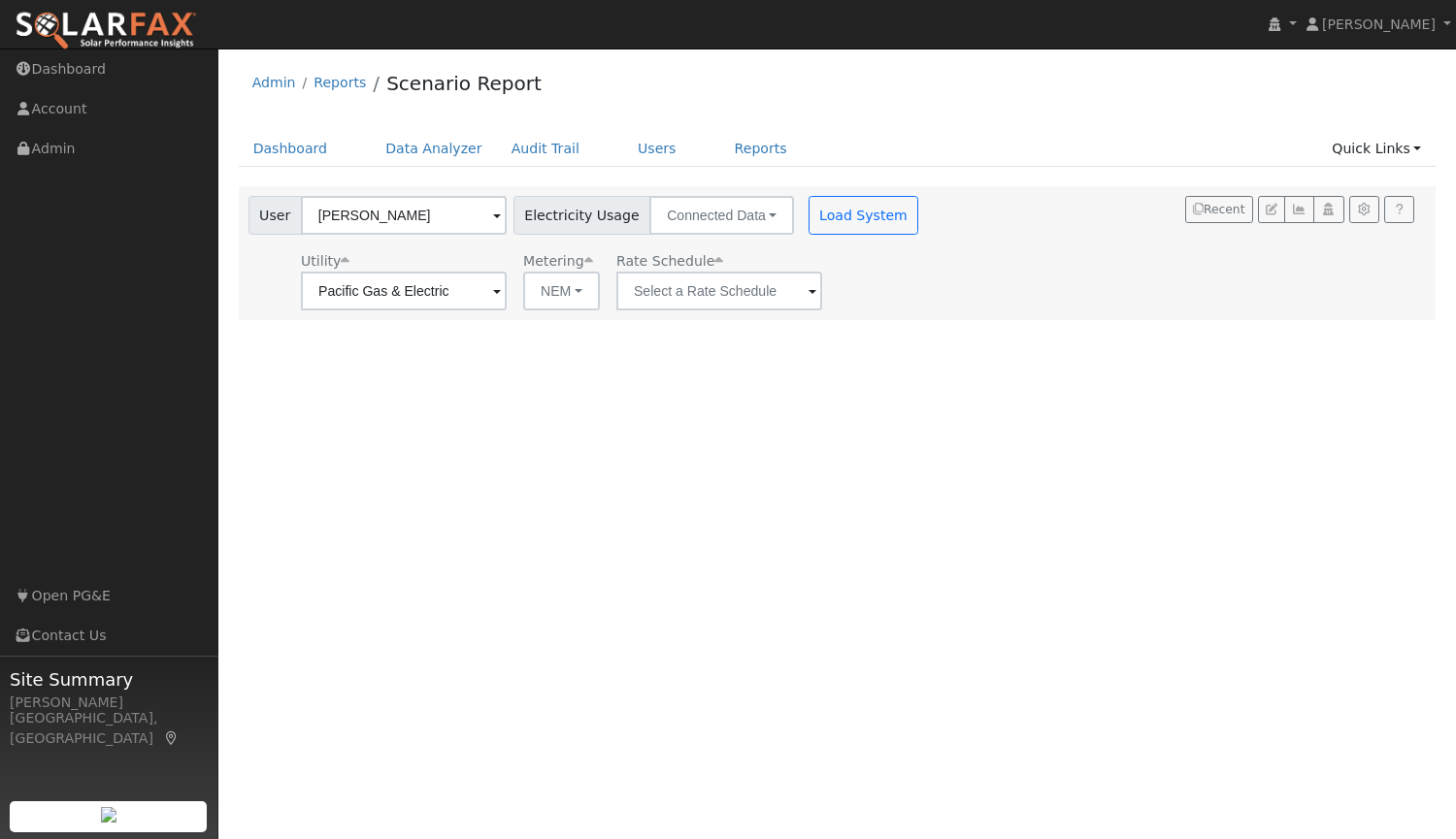
click at [808, 291] on span at bounding box center [812, 292] width 8 height 22
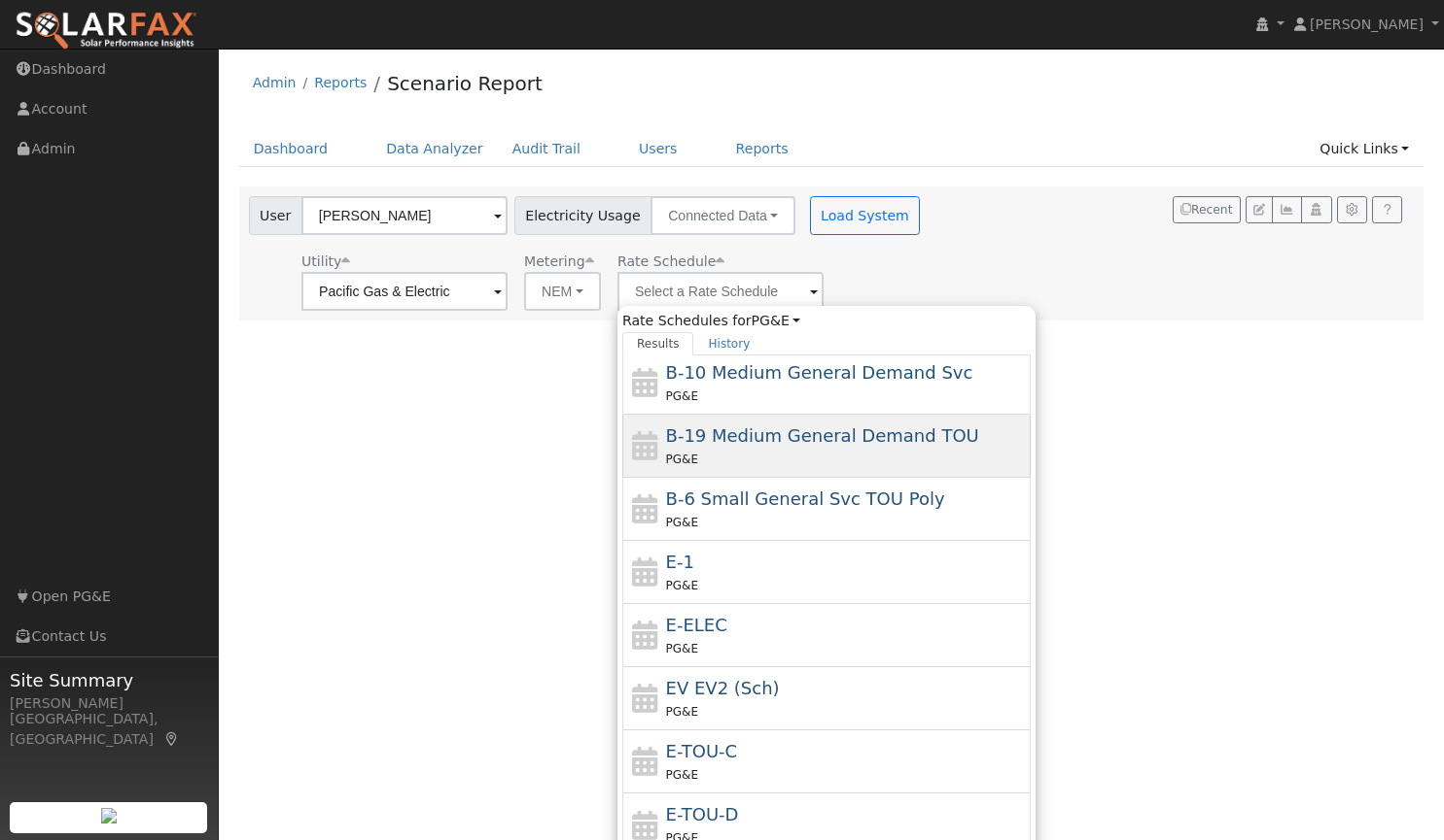
scroll to position [187, 0]
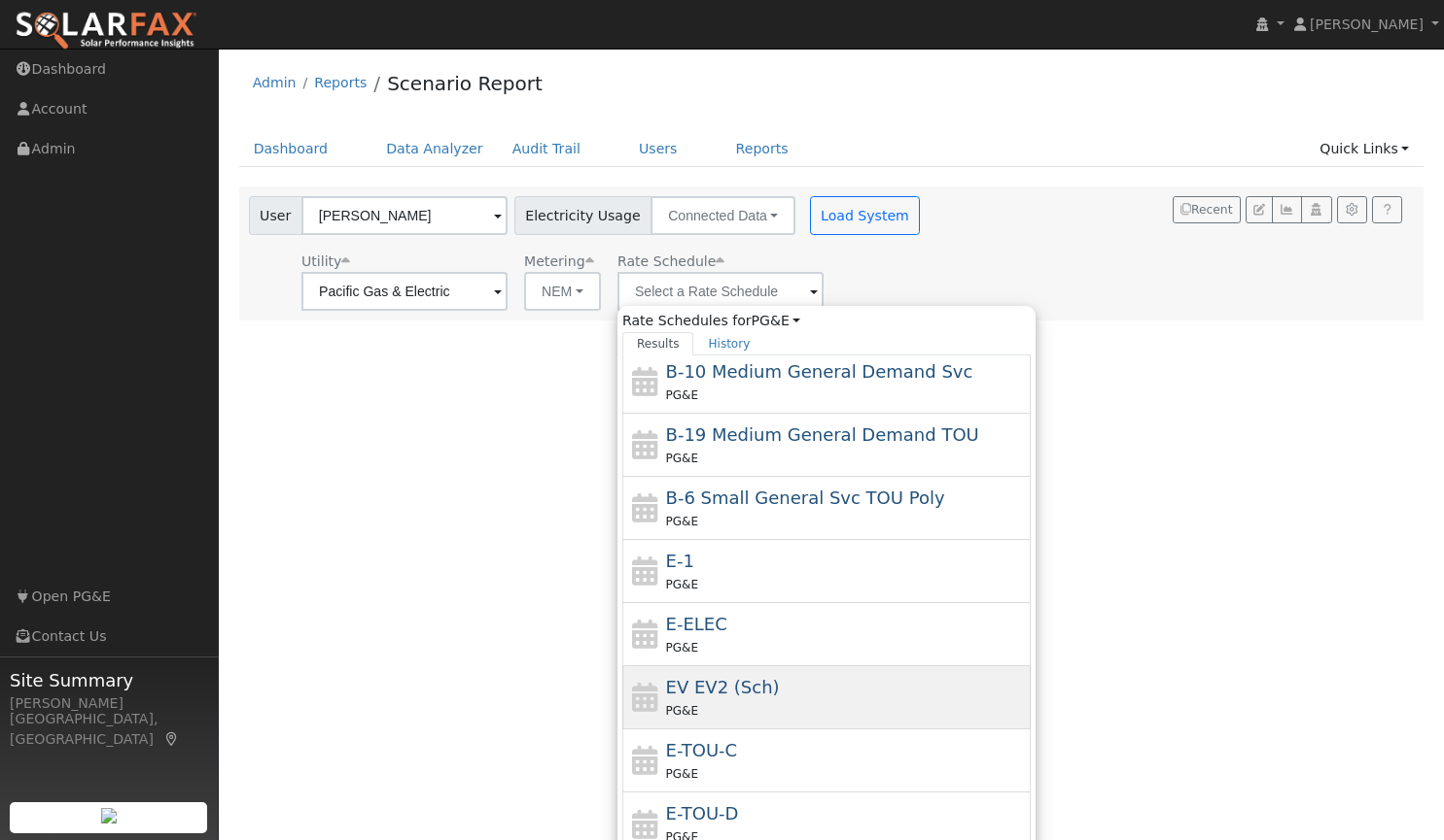
click at [719, 682] on span "EV EV2 (Sch)" at bounding box center [722, 687] width 114 height 20
type input "EV EV2 (Sch)"
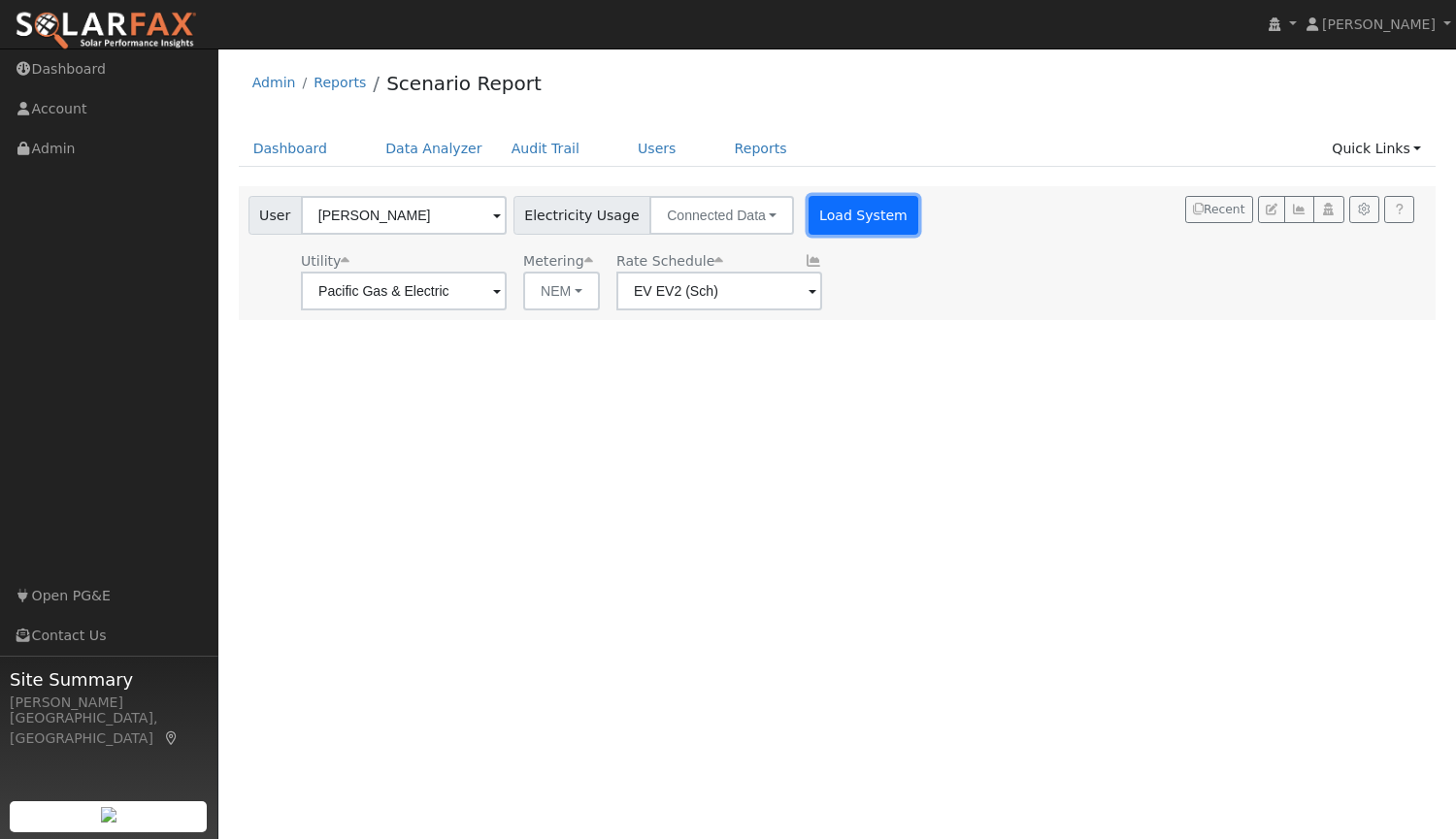
click at [858, 224] on button "Load System" at bounding box center [863, 214] width 111 height 39
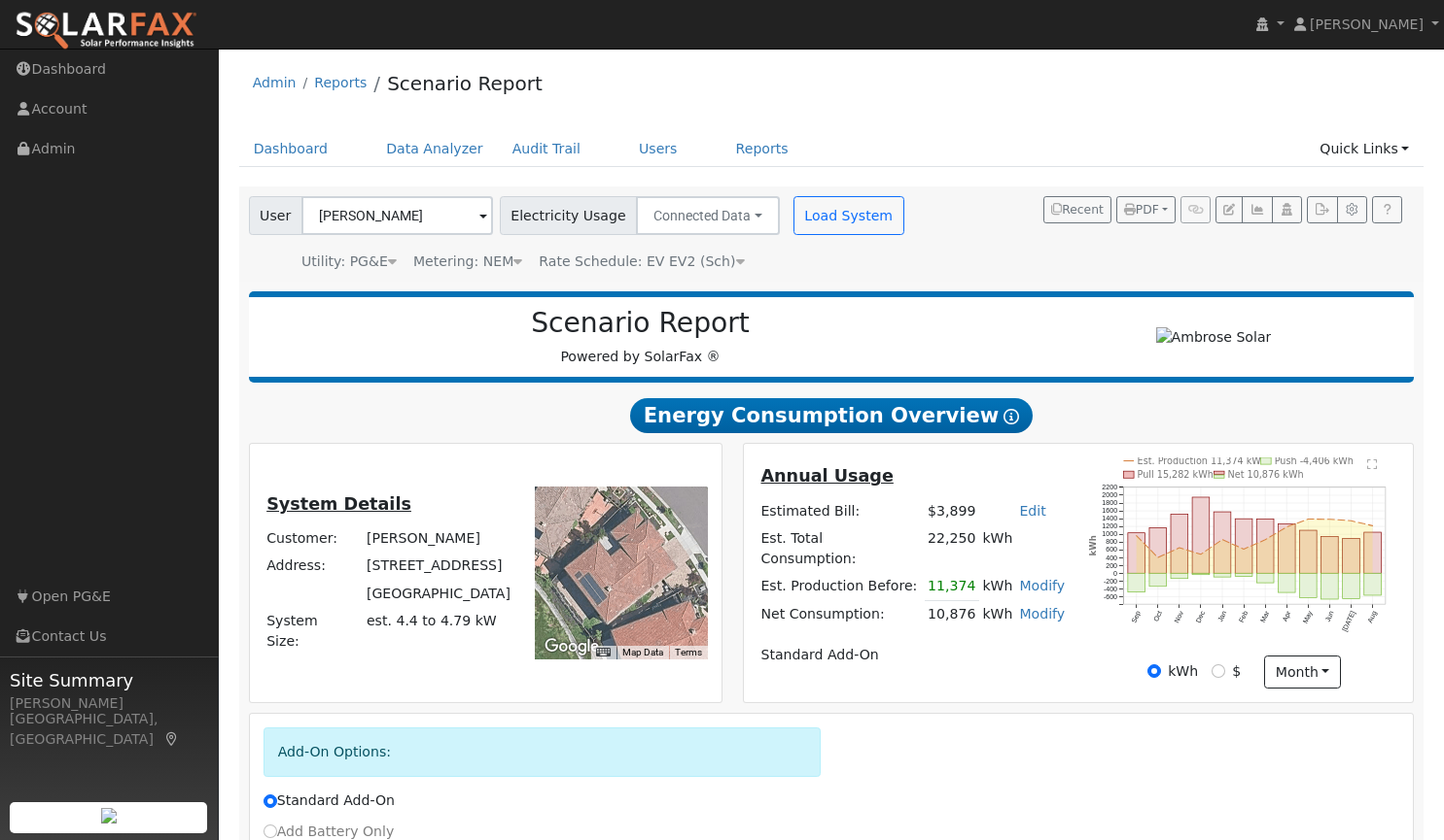
scroll to position [198, 0]
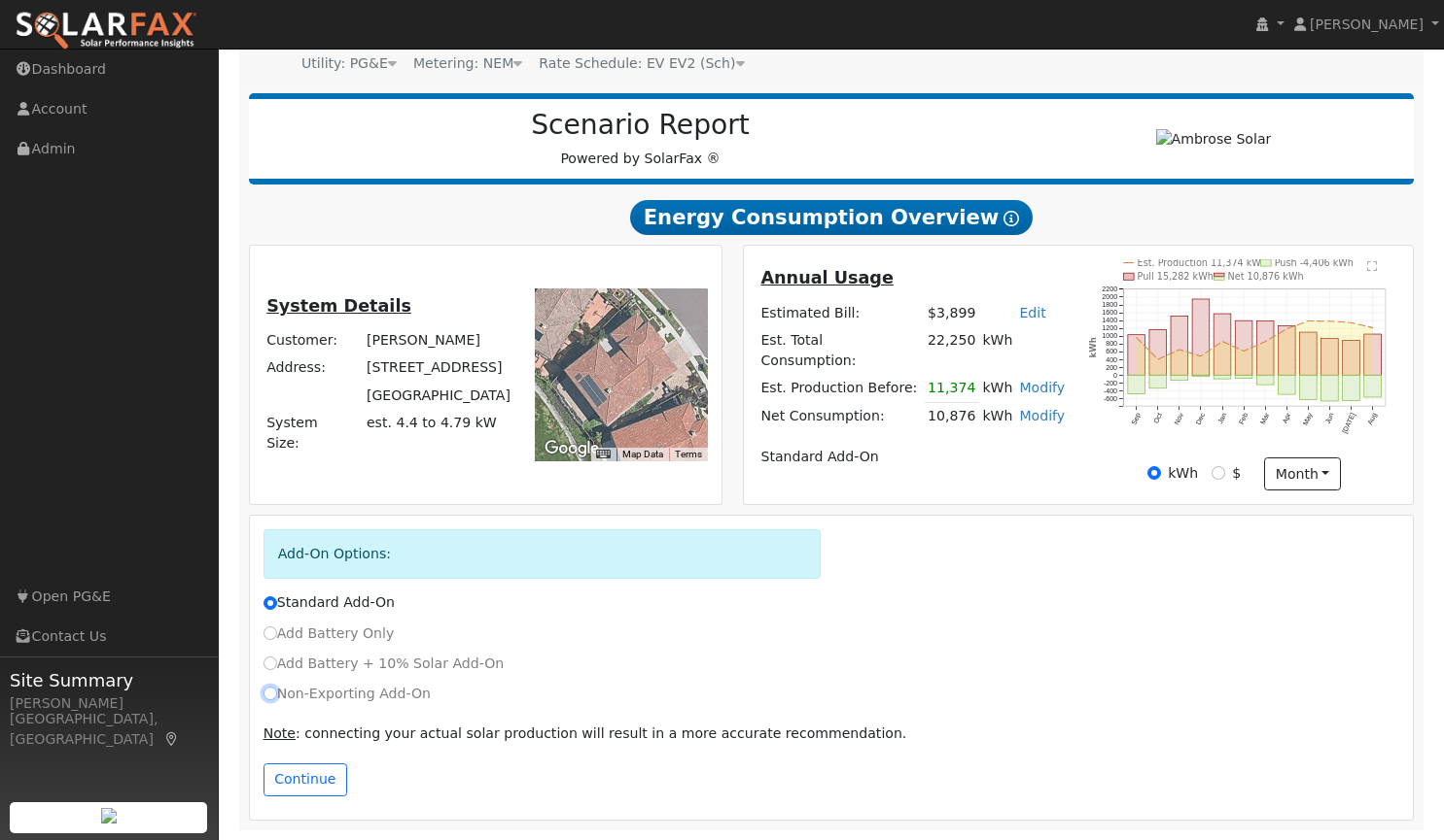
click at [269, 691] on input "Non-Exporting Add-On" at bounding box center [271, 694] width 14 height 14
radio input "true"
radio input "false"
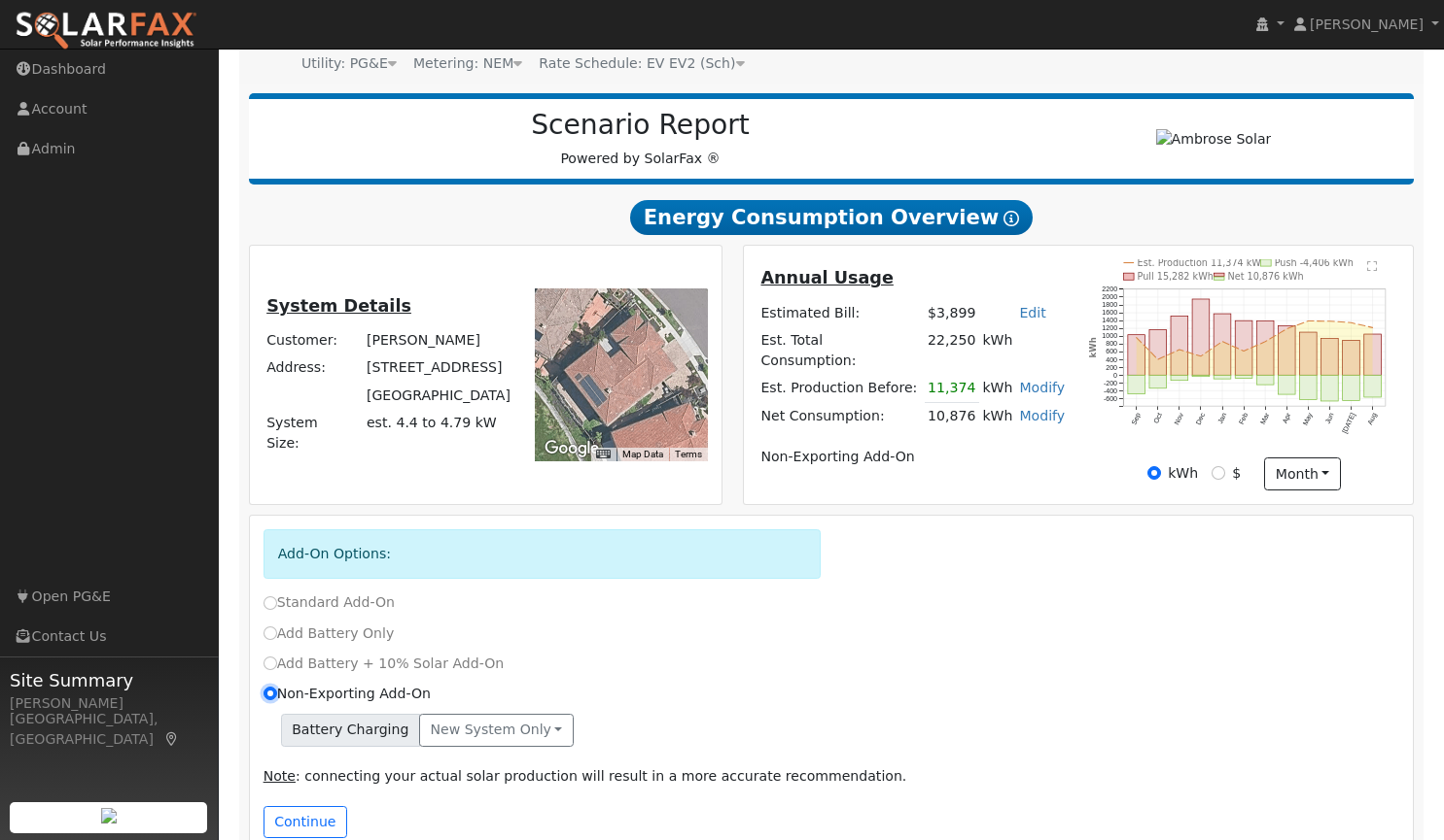
scroll to position [241, 0]
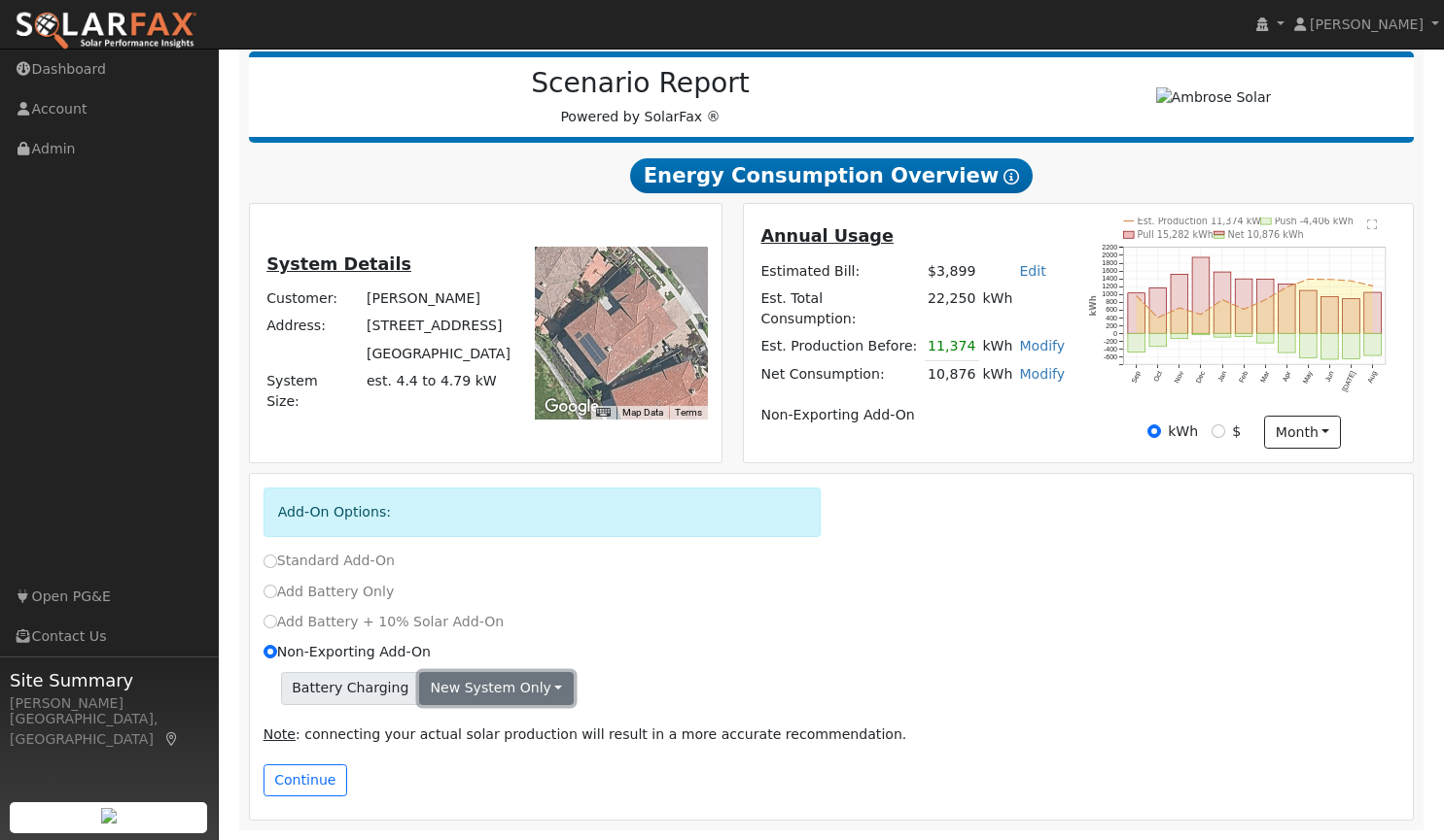
click at [478, 688] on button "New system only" at bounding box center [496, 688] width 155 height 33
click at [486, 753] on link "Both systems" at bounding box center [492, 755] width 145 height 27
click at [305, 781] on button "Continue" at bounding box center [306, 781] width 84 height 33
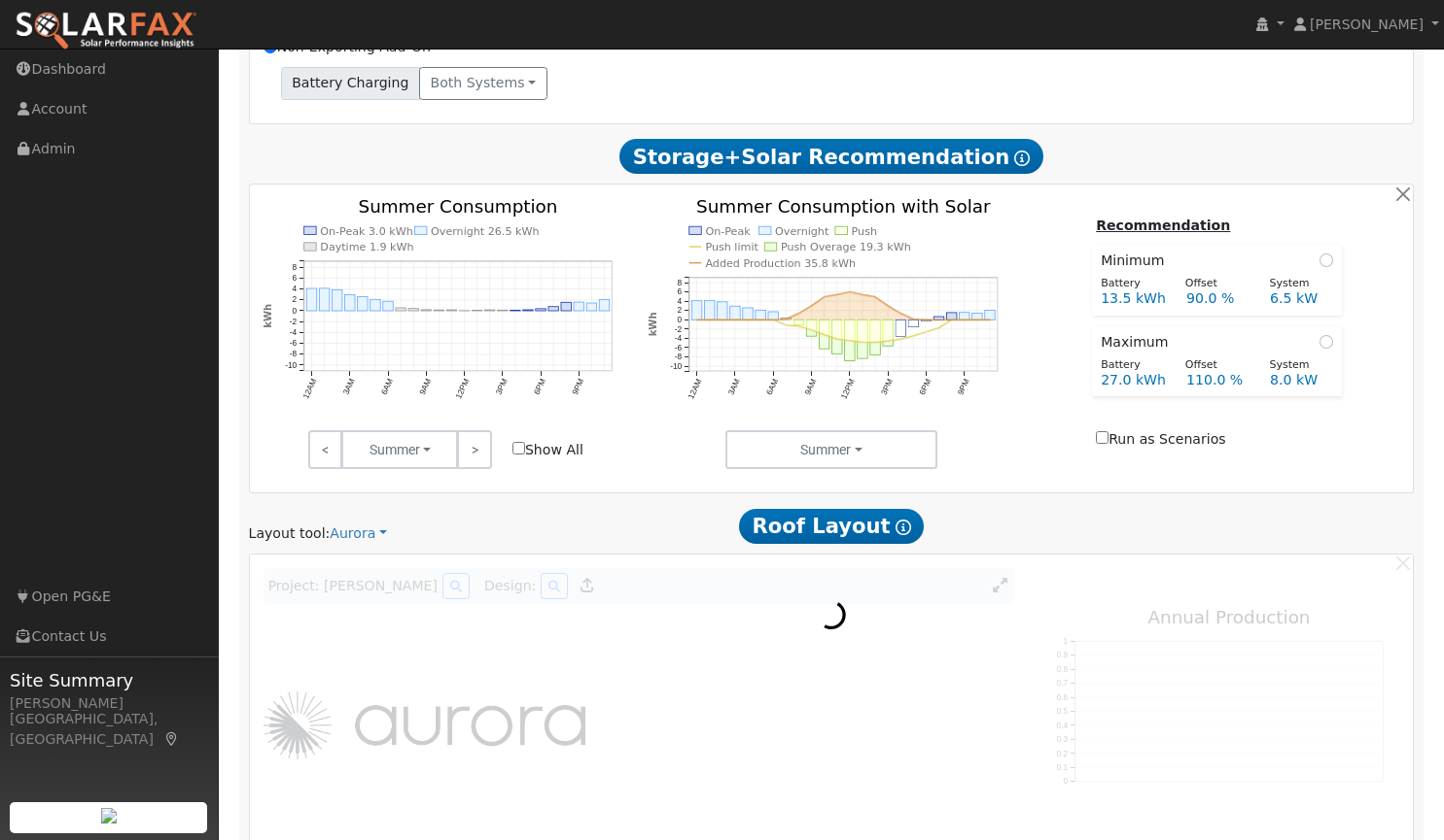
scroll to position [857, 0]
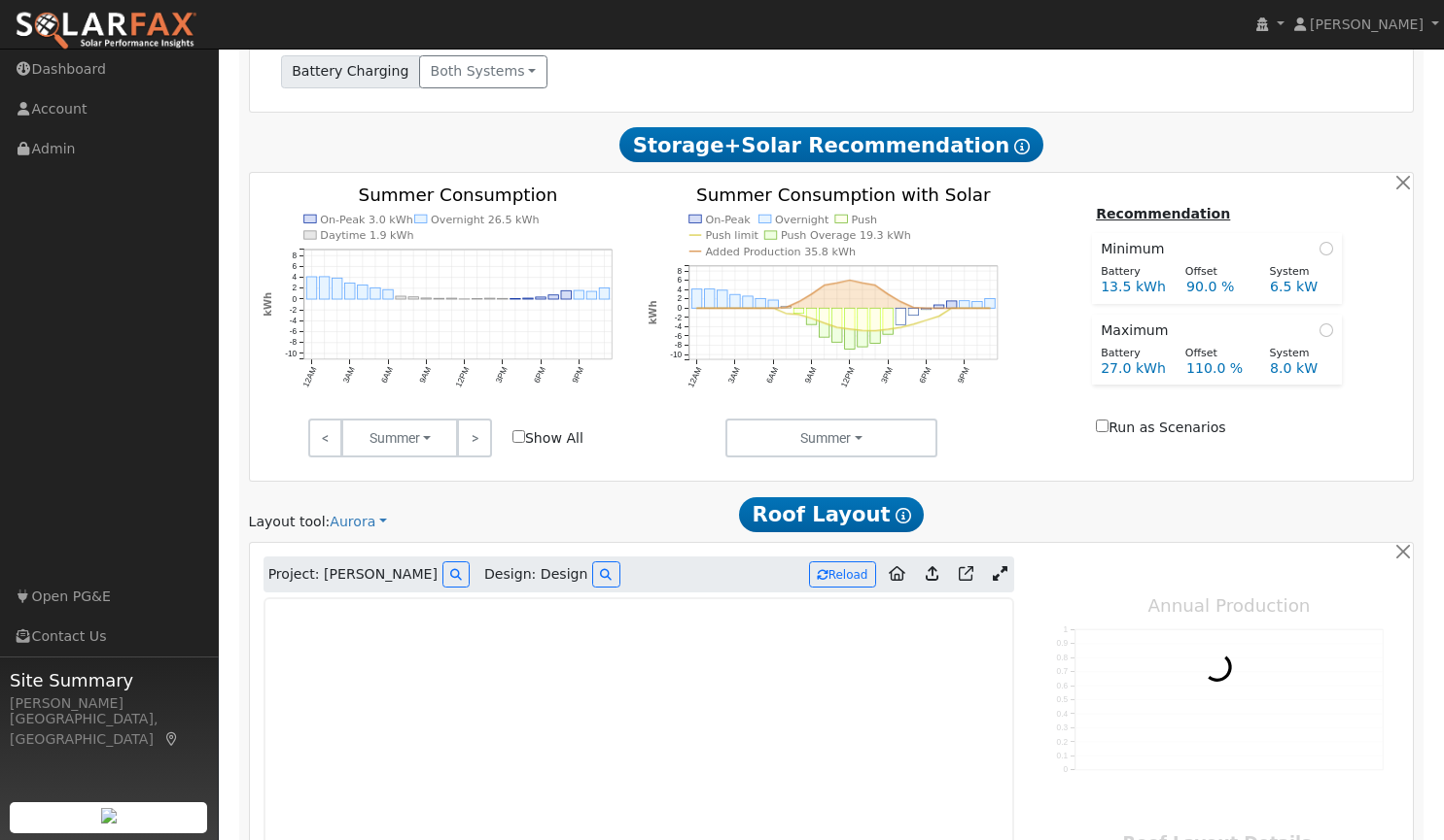
type input "11039"
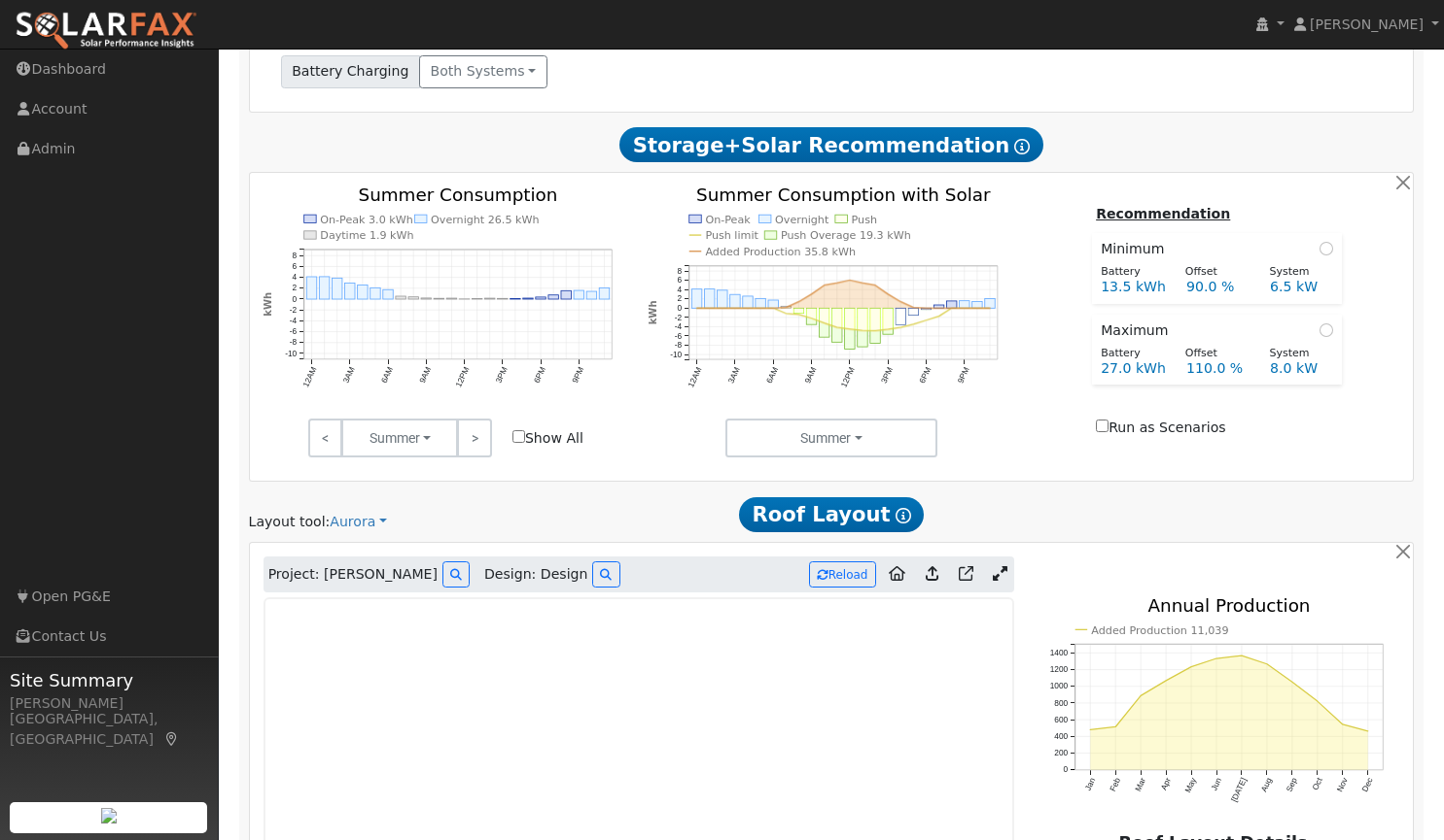
click at [1001, 579] on icon at bounding box center [999, 573] width 15 height 15
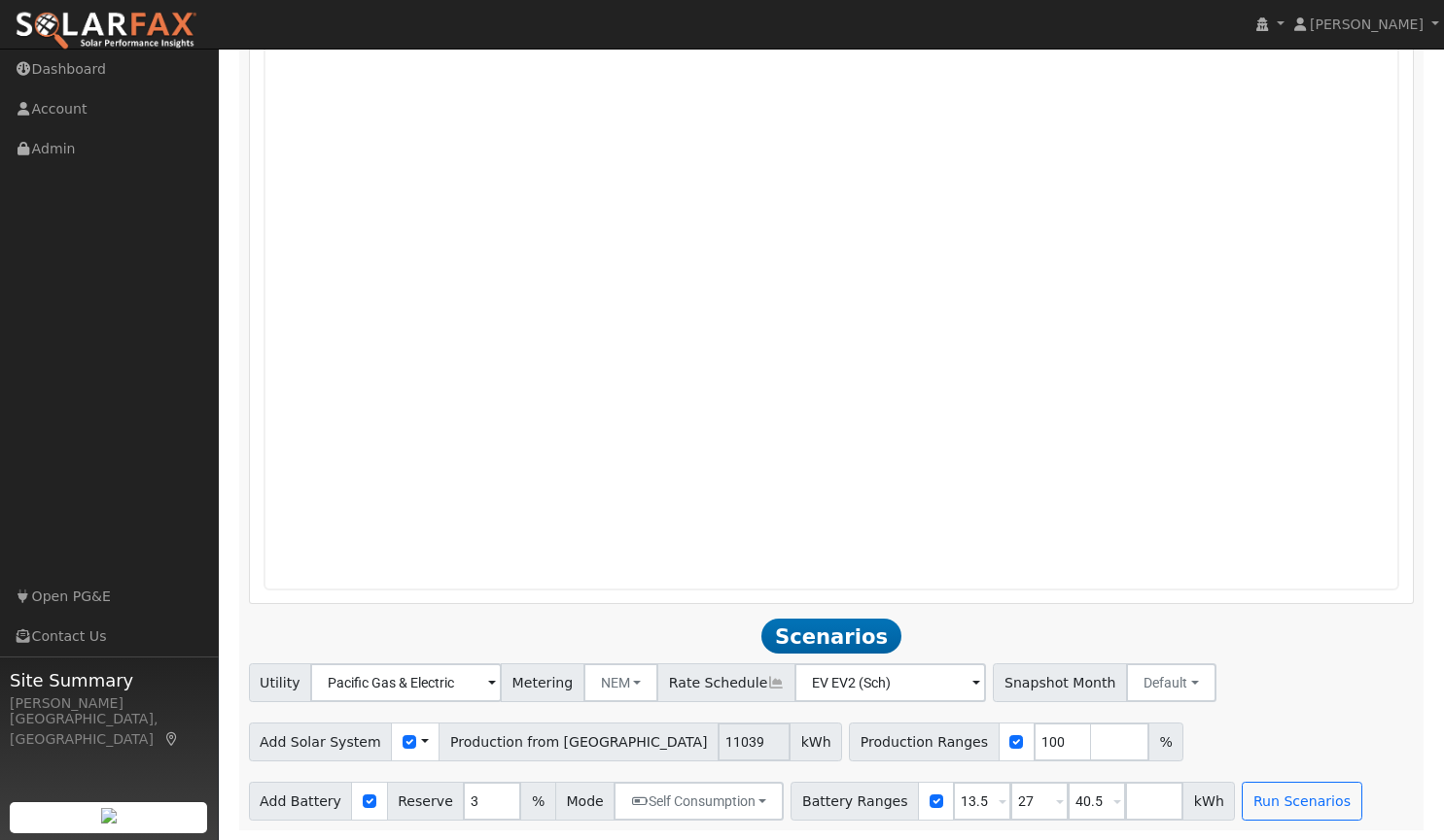
scroll to position [1632, 0]
click at [1249, 802] on button "Run Scenarios" at bounding box center [1301, 801] width 120 height 39
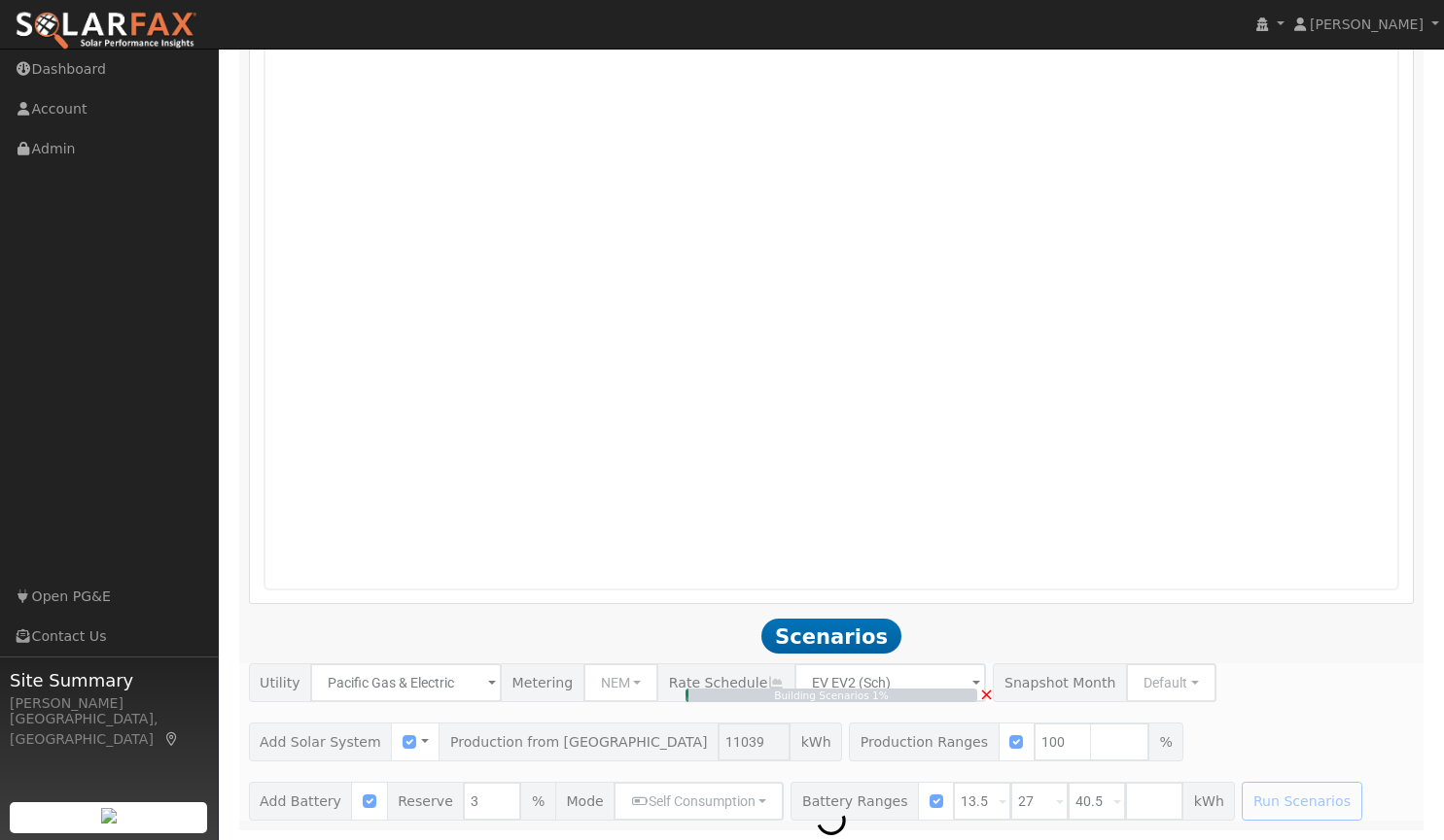
type input "7.4"
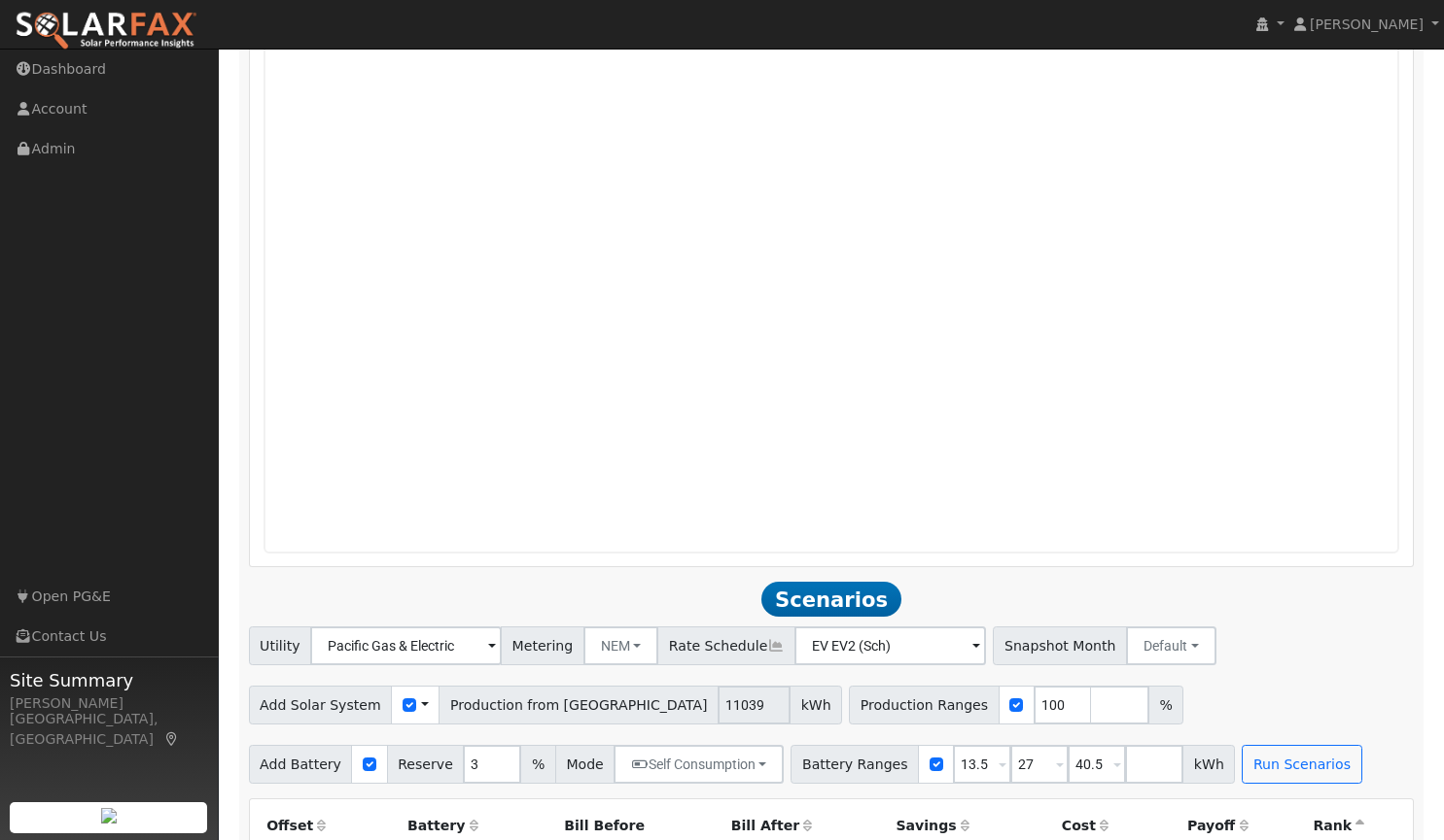
scroll to position [1666, 0]
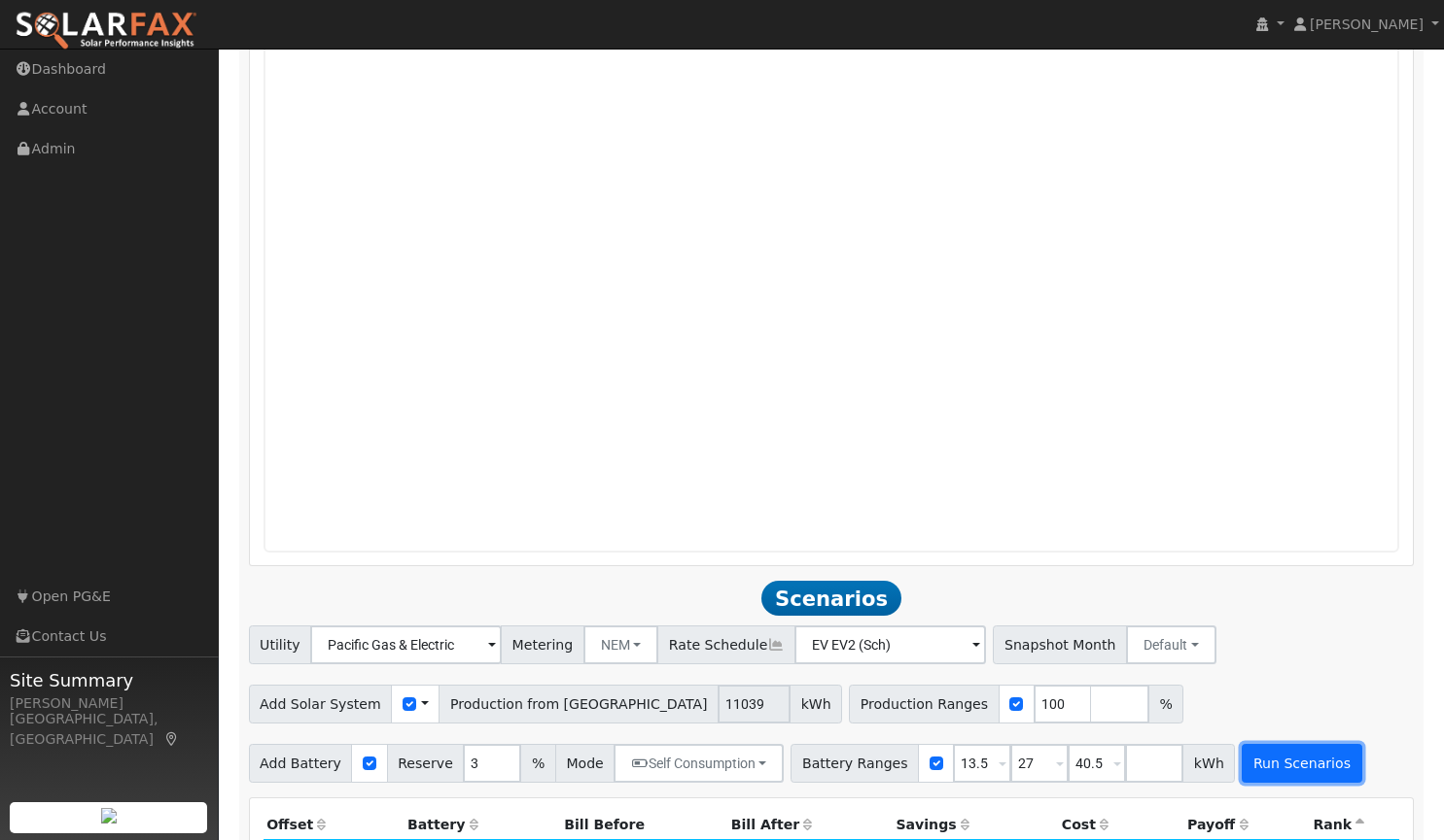
click at [1259, 767] on button "Run Scenarios" at bounding box center [1301, 763] width 120 height 39
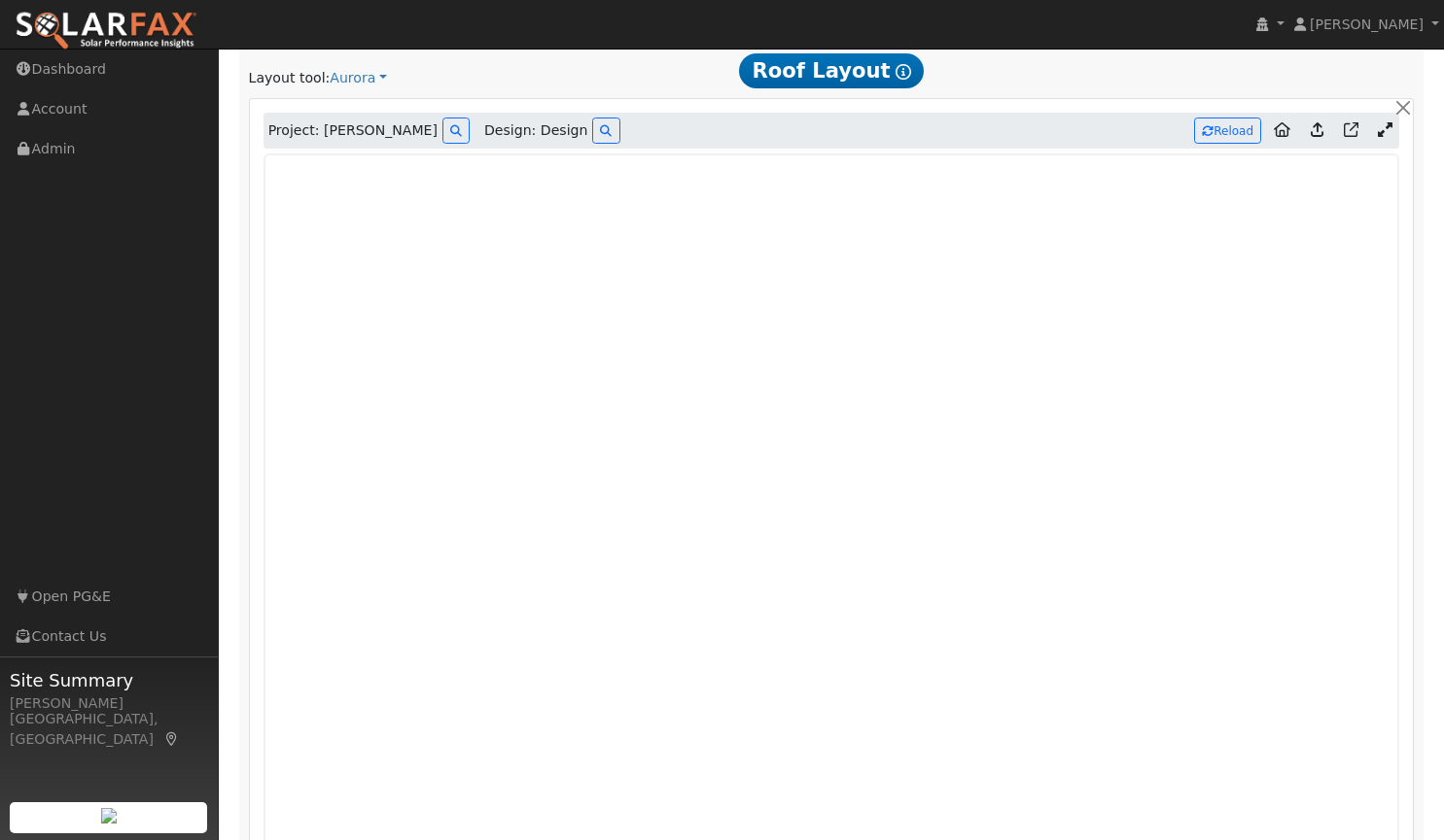
scroll to position [1277, 0]
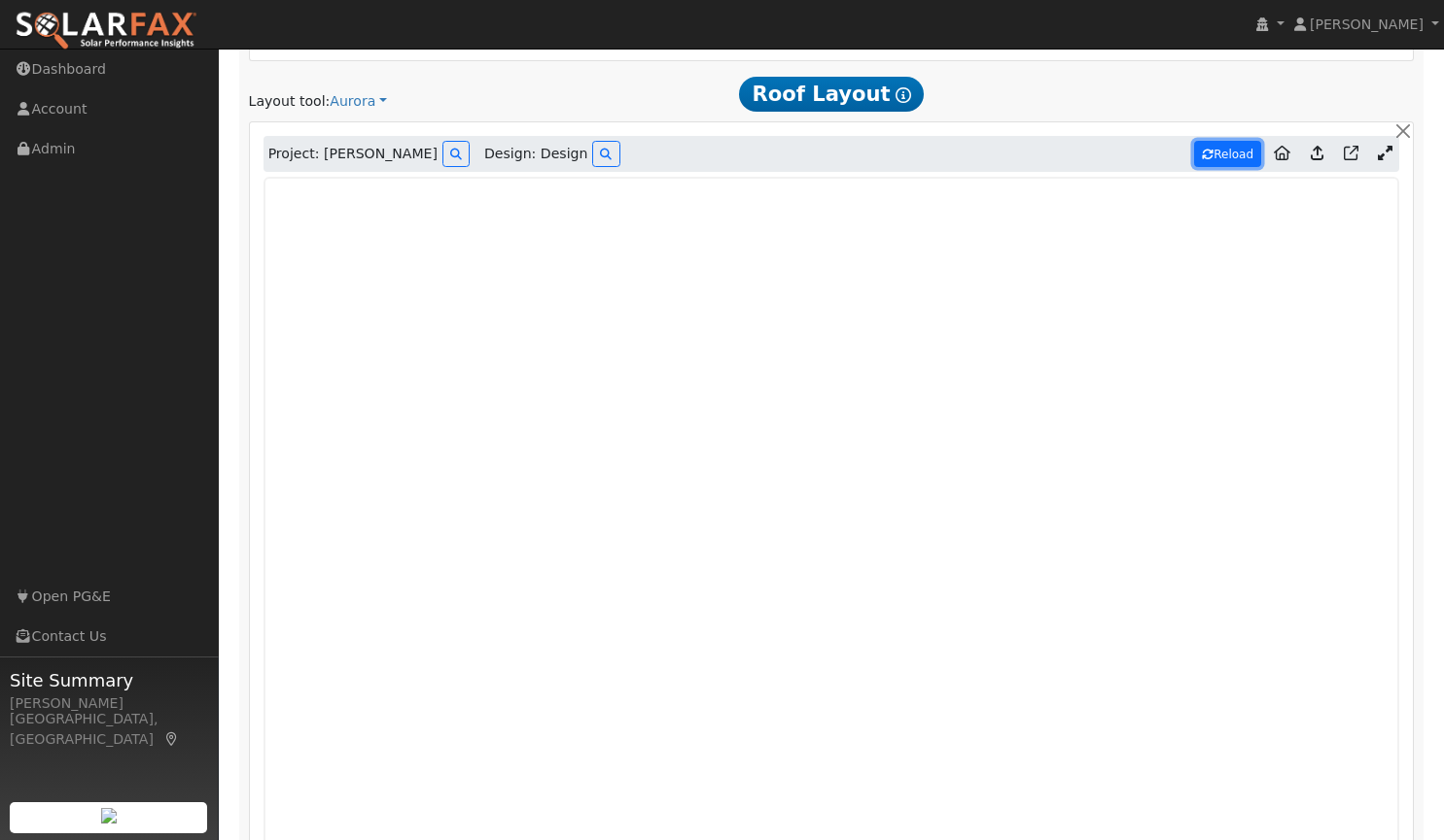
click at [1226, 152] on button "Reload" at bounding box center [1227, 154] width 67 height 26
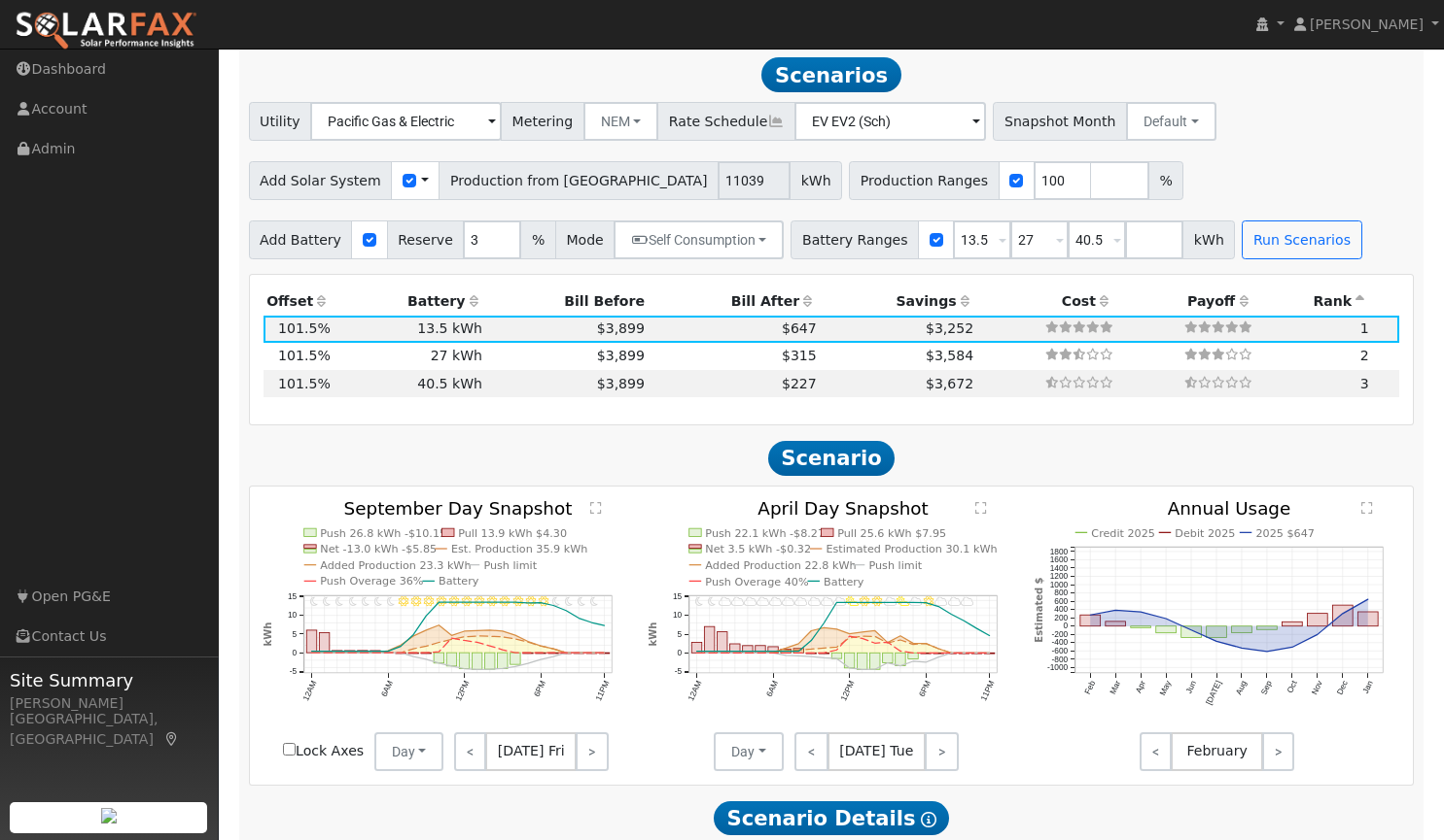
scroll to position [2191, 0]
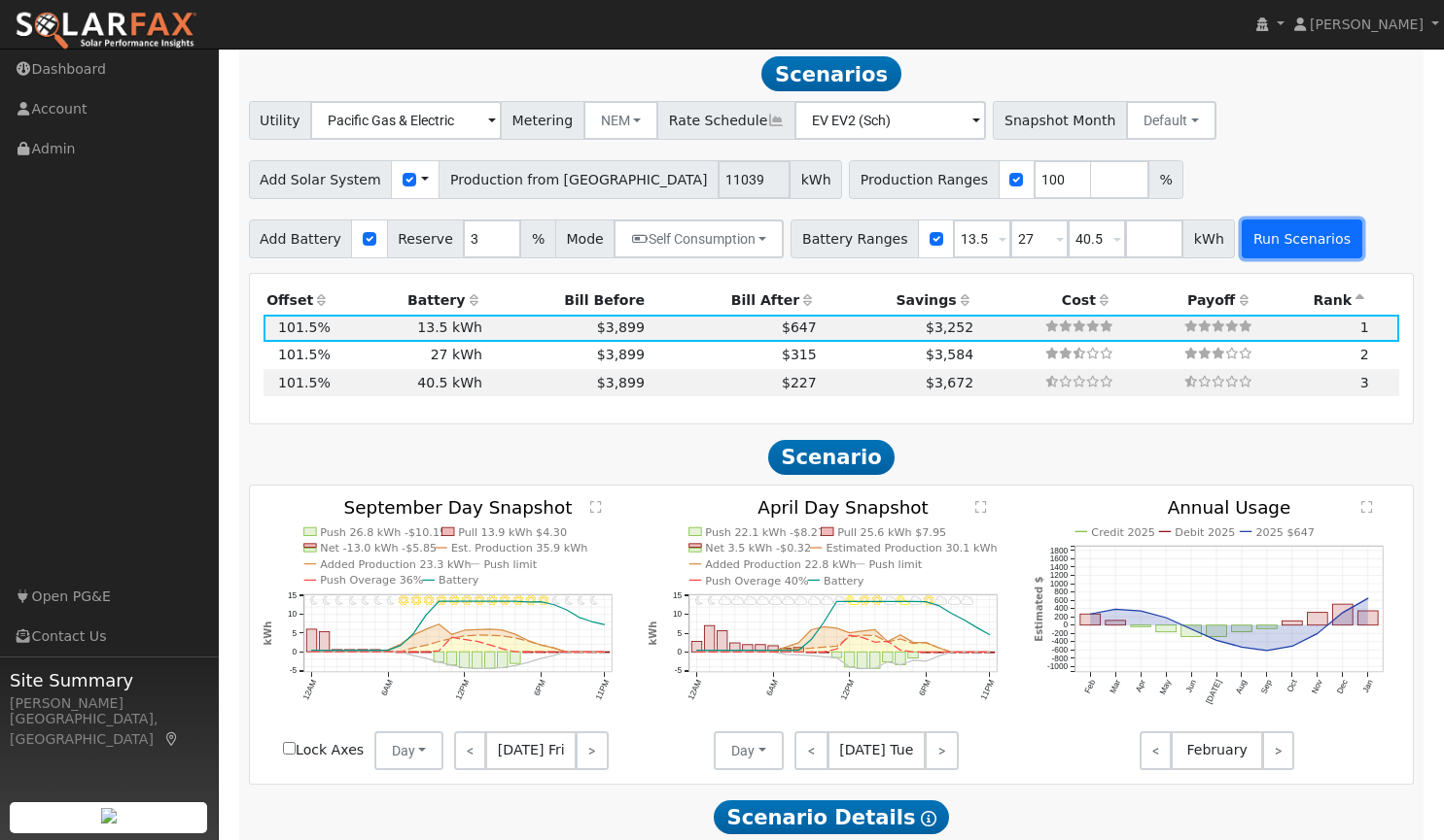
click at [1251, 250] on button "Run Scenarios" at bounding box center [1301, 239] width 120 height 39
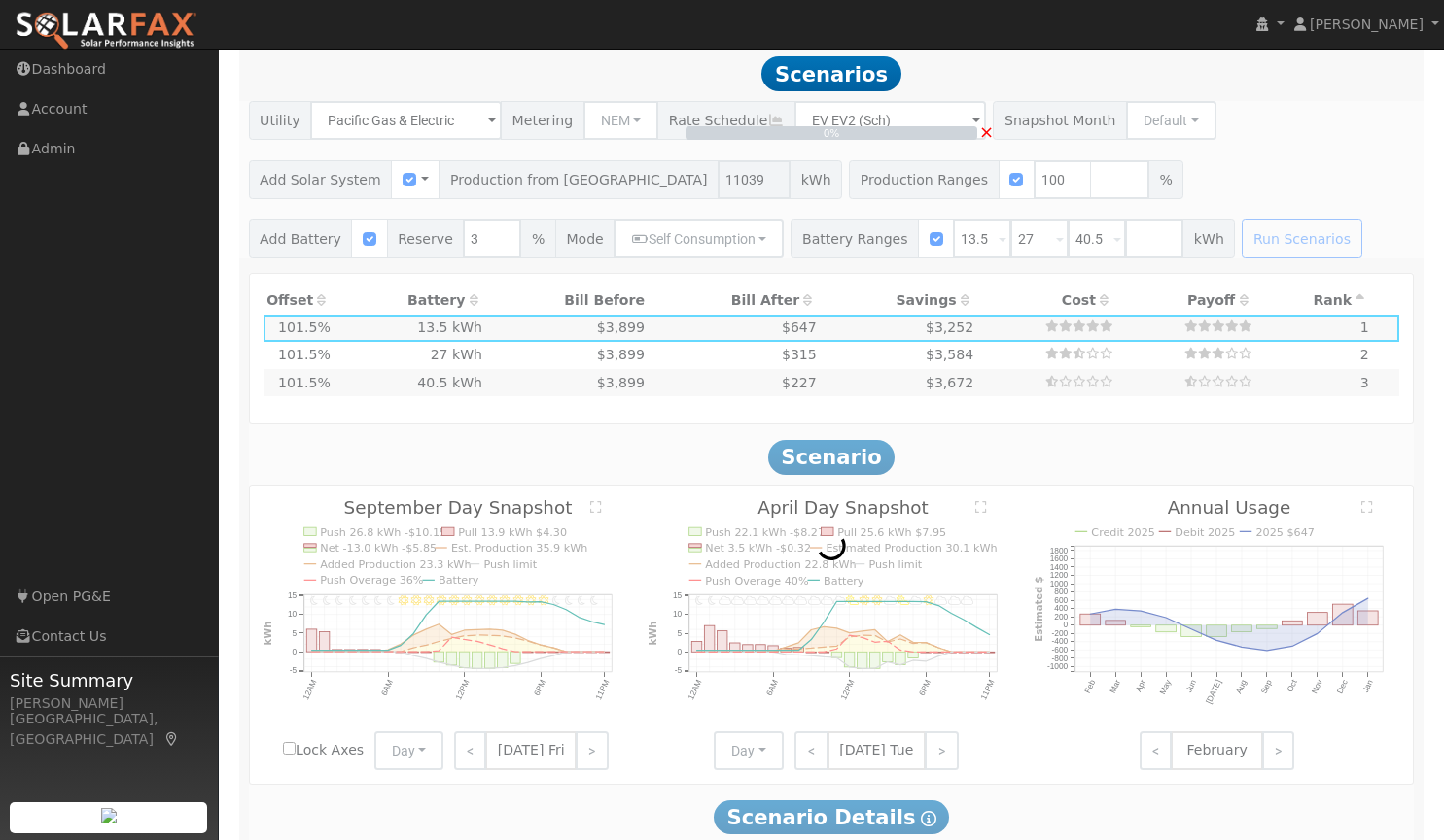
type input "7316"
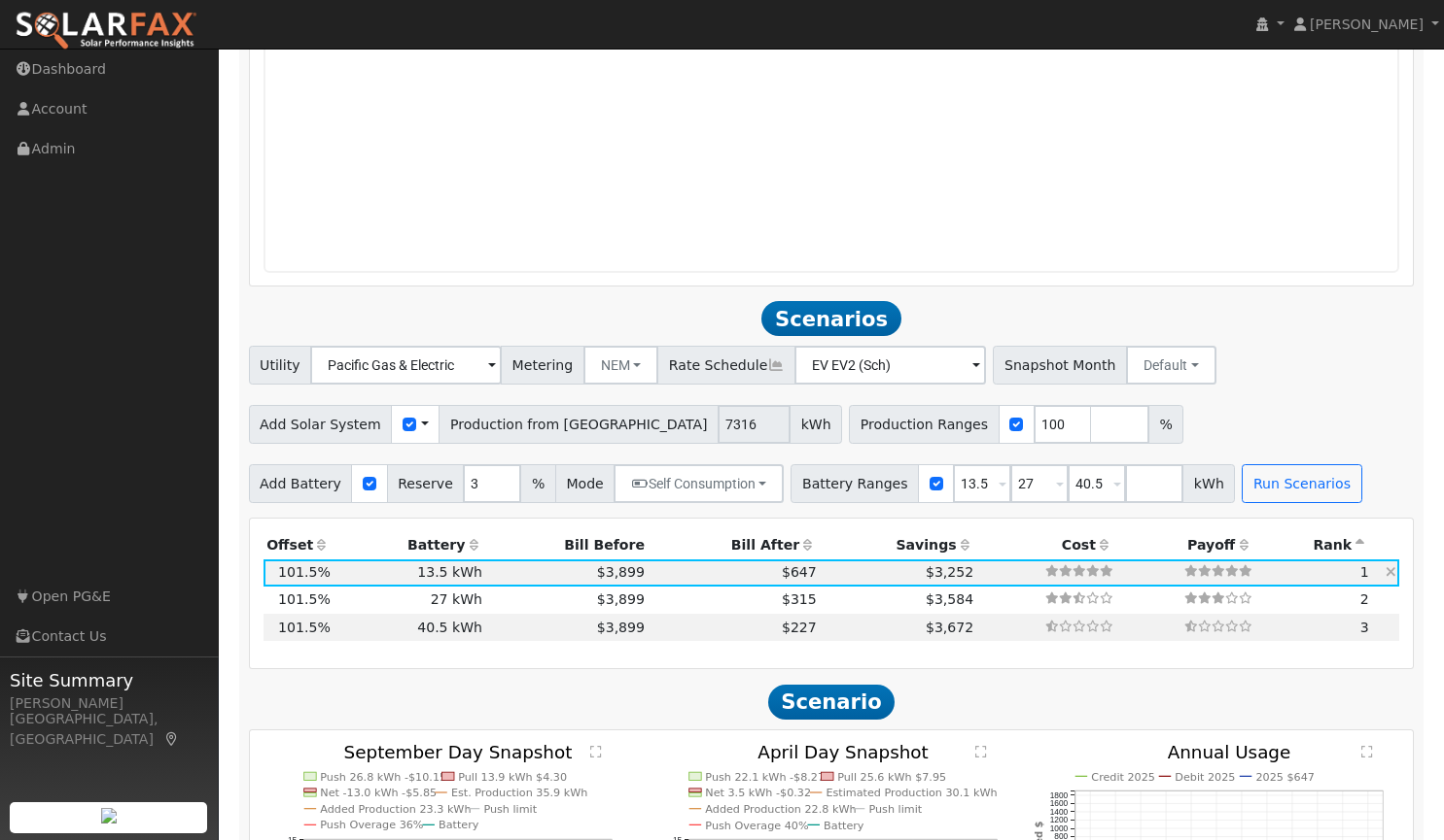
scroll to position [1947, 0]
click at [1260, 490] on button "Run Scenarios" at bounding box center [1301, 482] width 120 height 39
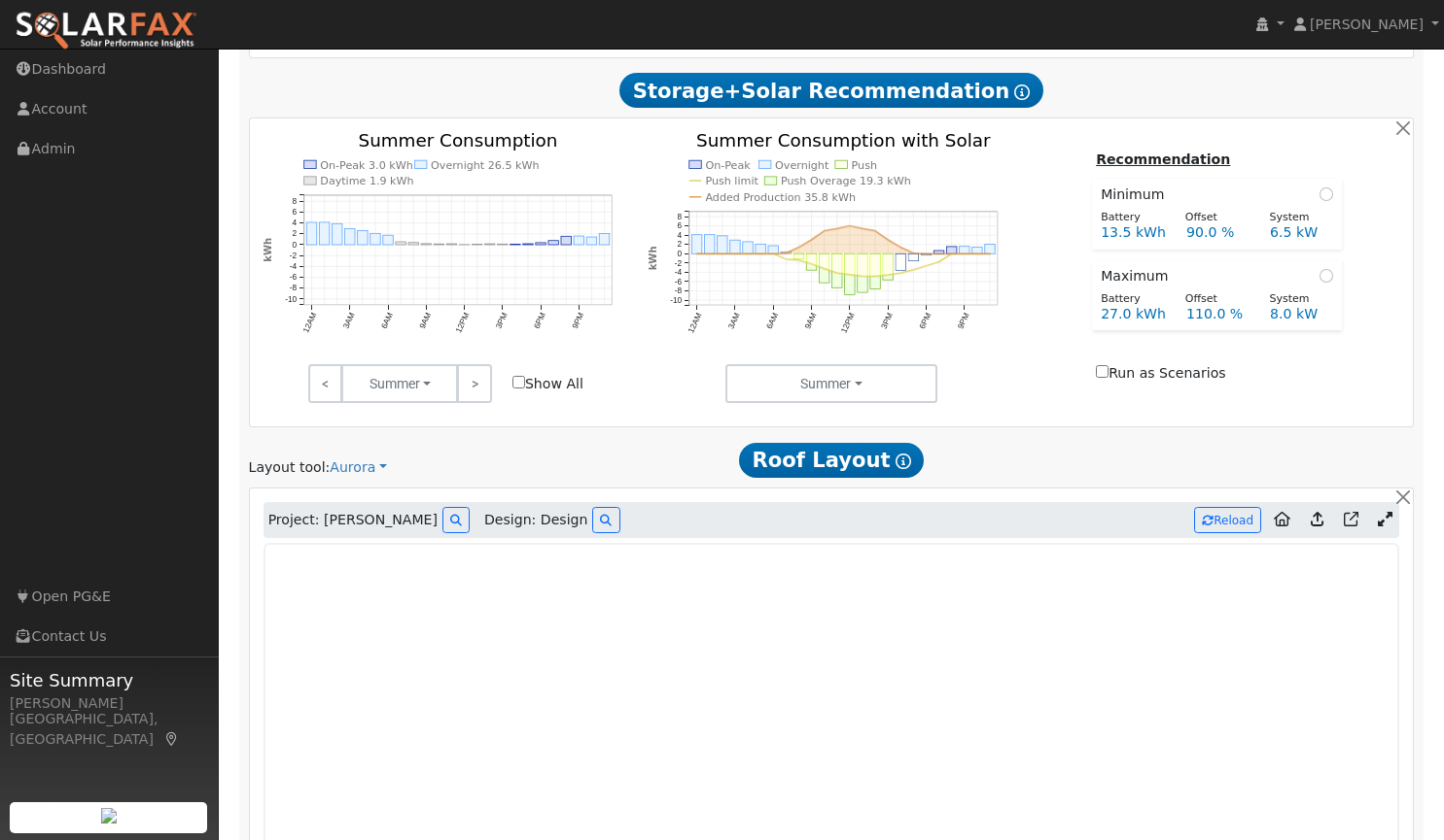
scroll to position [910, 0]
type input "4.9"
type input "$17,071"
type input "$32,400"
type input "$14,841"
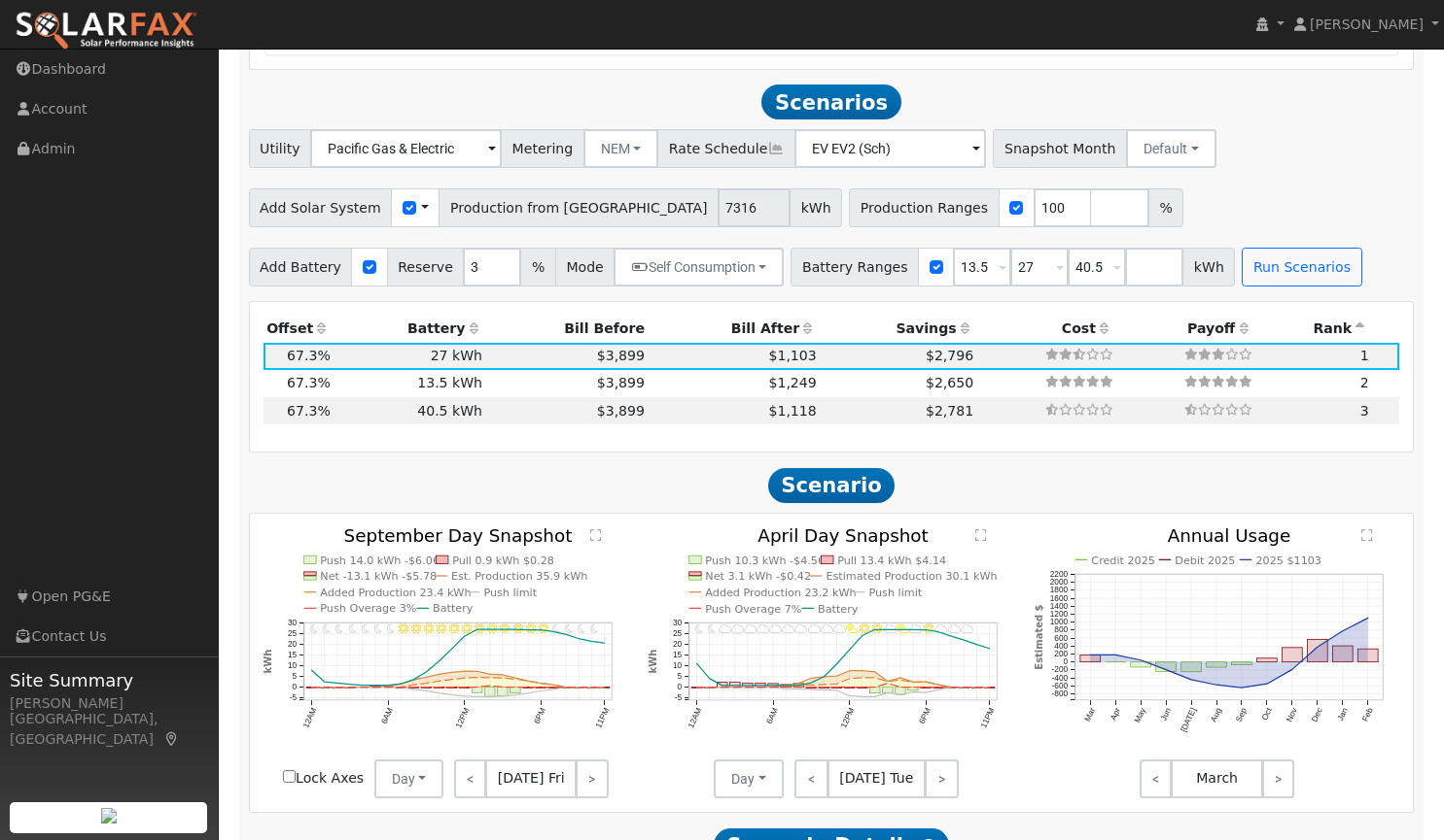
scroll to position [2161, 0]
